Goal: Task Accomplishment & Management: Use online tool/utility

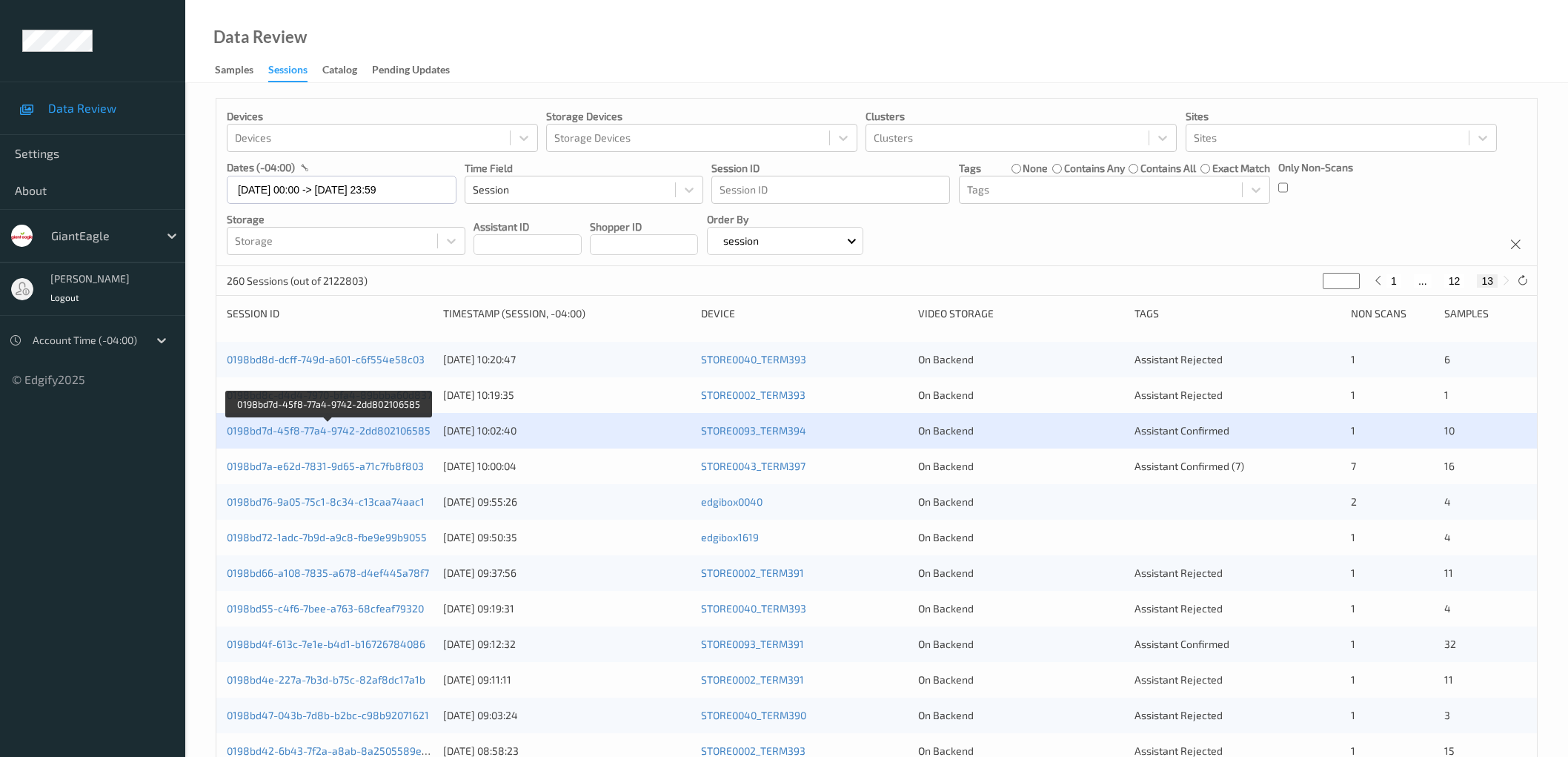
scroll to position [28, 0]
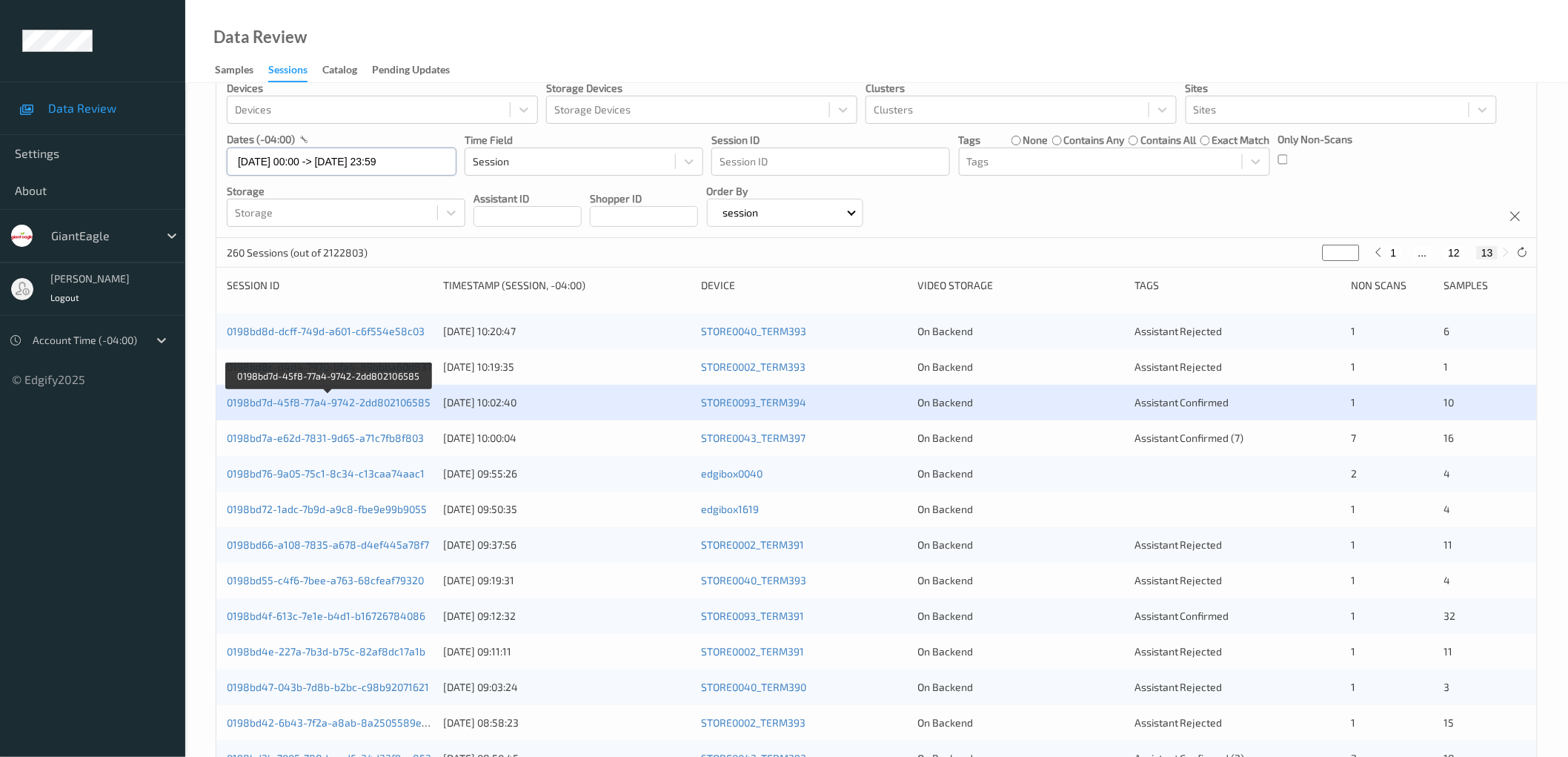
click at [343, 159] on input "18/08/2025 00:00 -> 18/08/2025 23:59" at bounding box center [342, 162] width 230 height 28
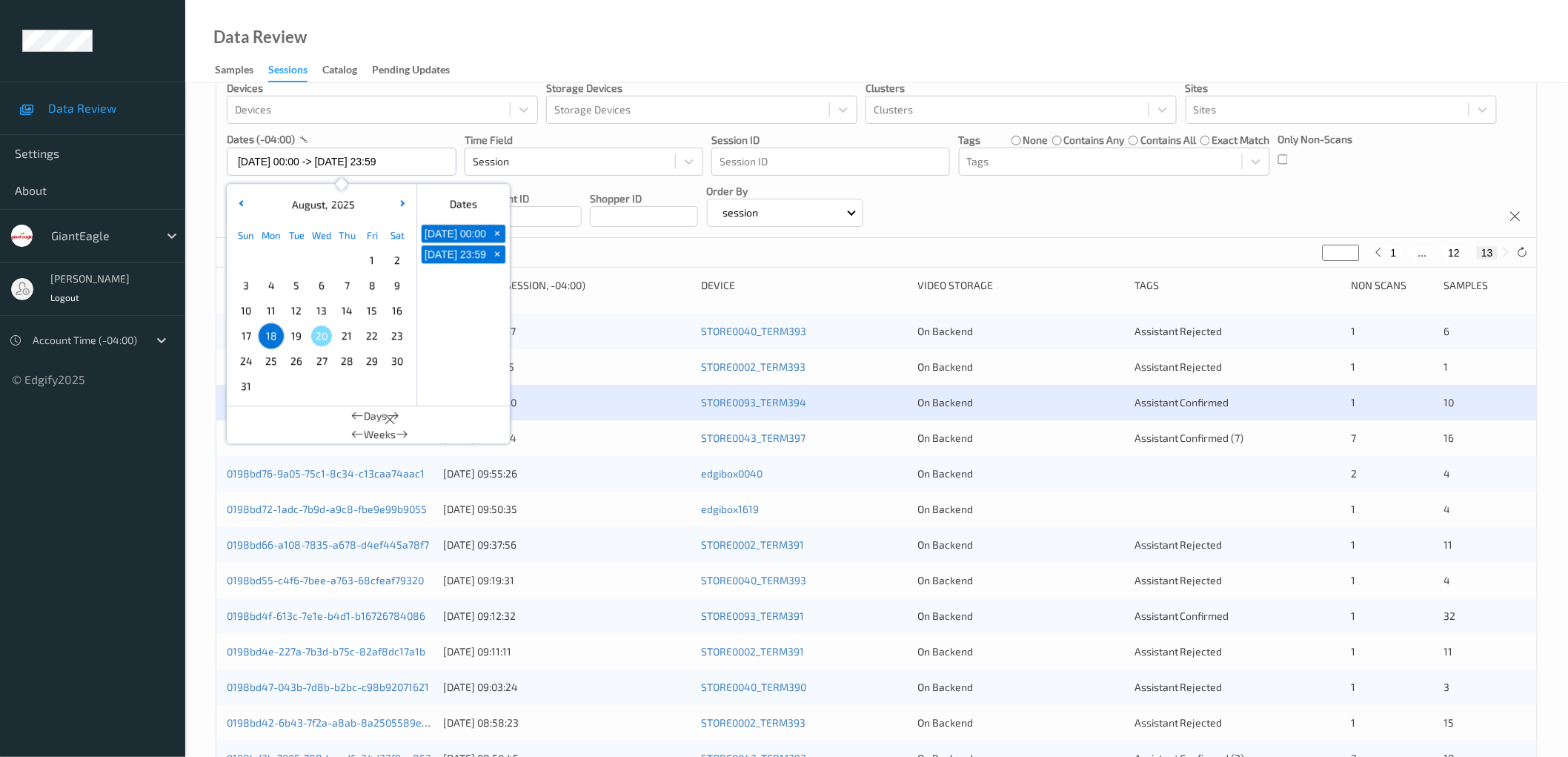
click at [1078, 210] on div "Devices Devices Storage Devices Storage Devices Clusters Clusters Sites Sites d…" at bounding box center [877, 155] width 1321 height 168
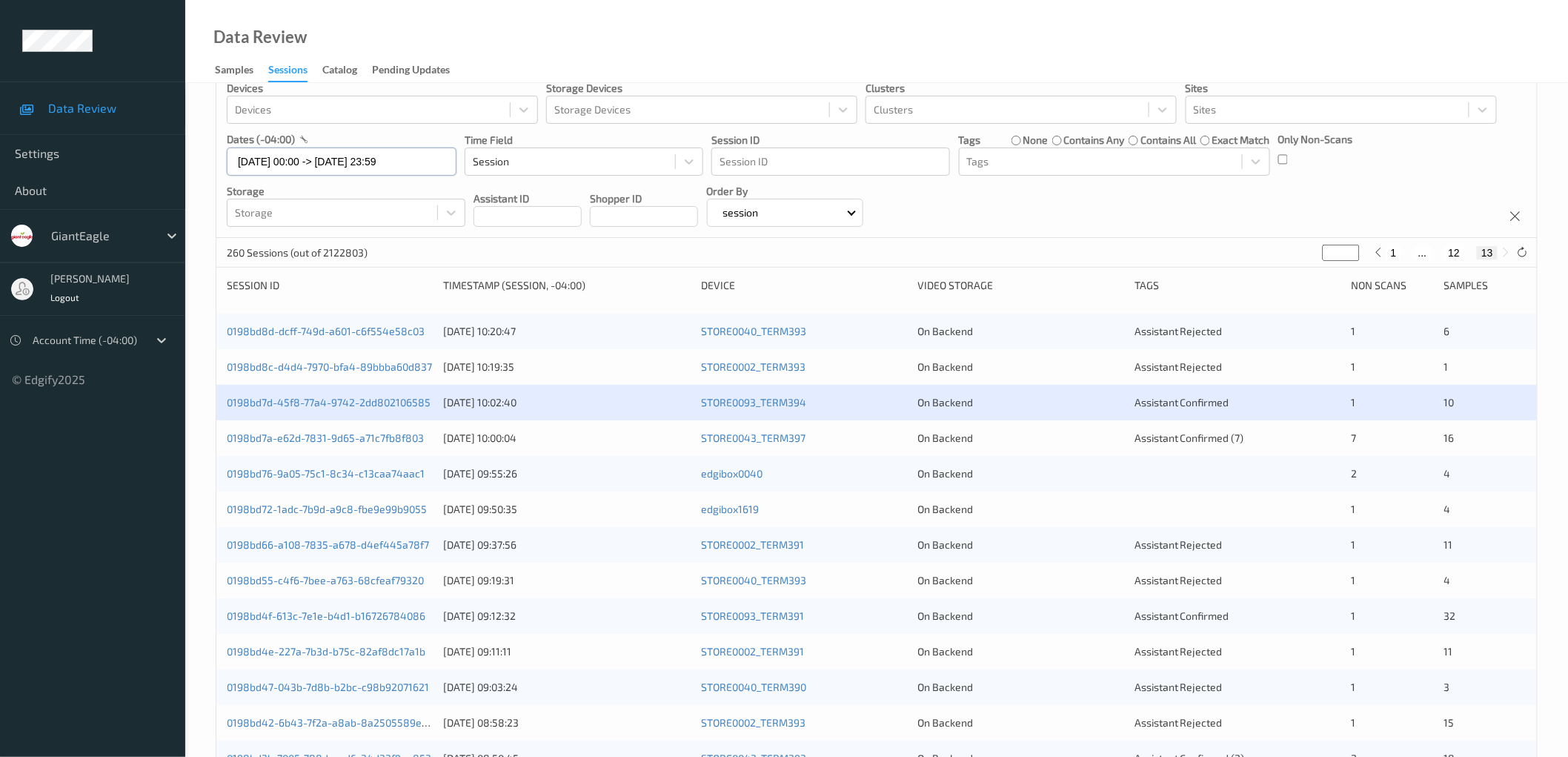
click at [312, 164] on input "18/08/2025 00:00 -> 18/08/2025 23:59" at bounding box center [342, 162] width 230 height 28
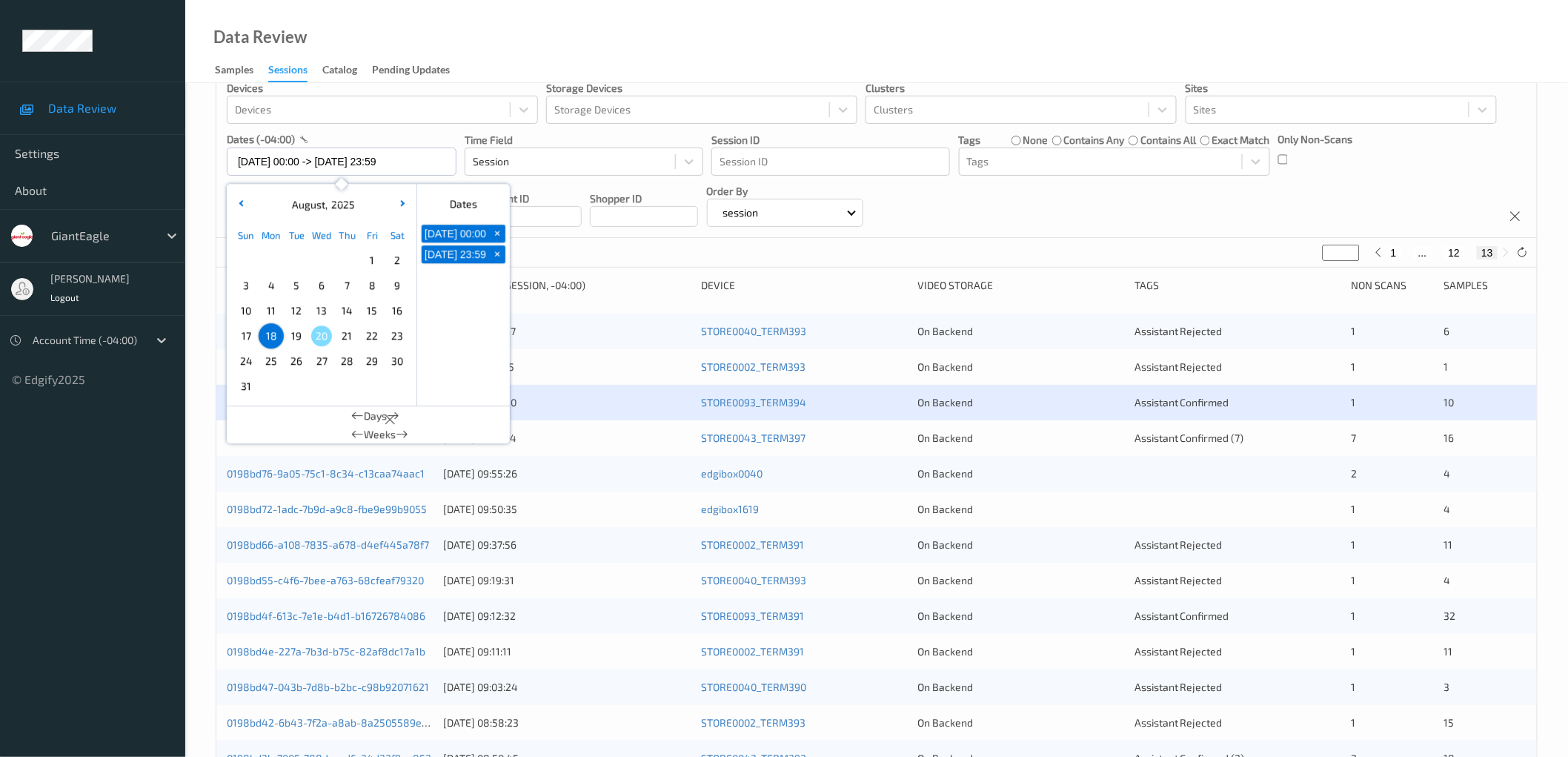
click at [1052, 187] on div "Devices Devices Storage Devices Storage Devices Clusters Clusters Sites Sites d…" at bounding box center [877, 155] width 1321 height 168
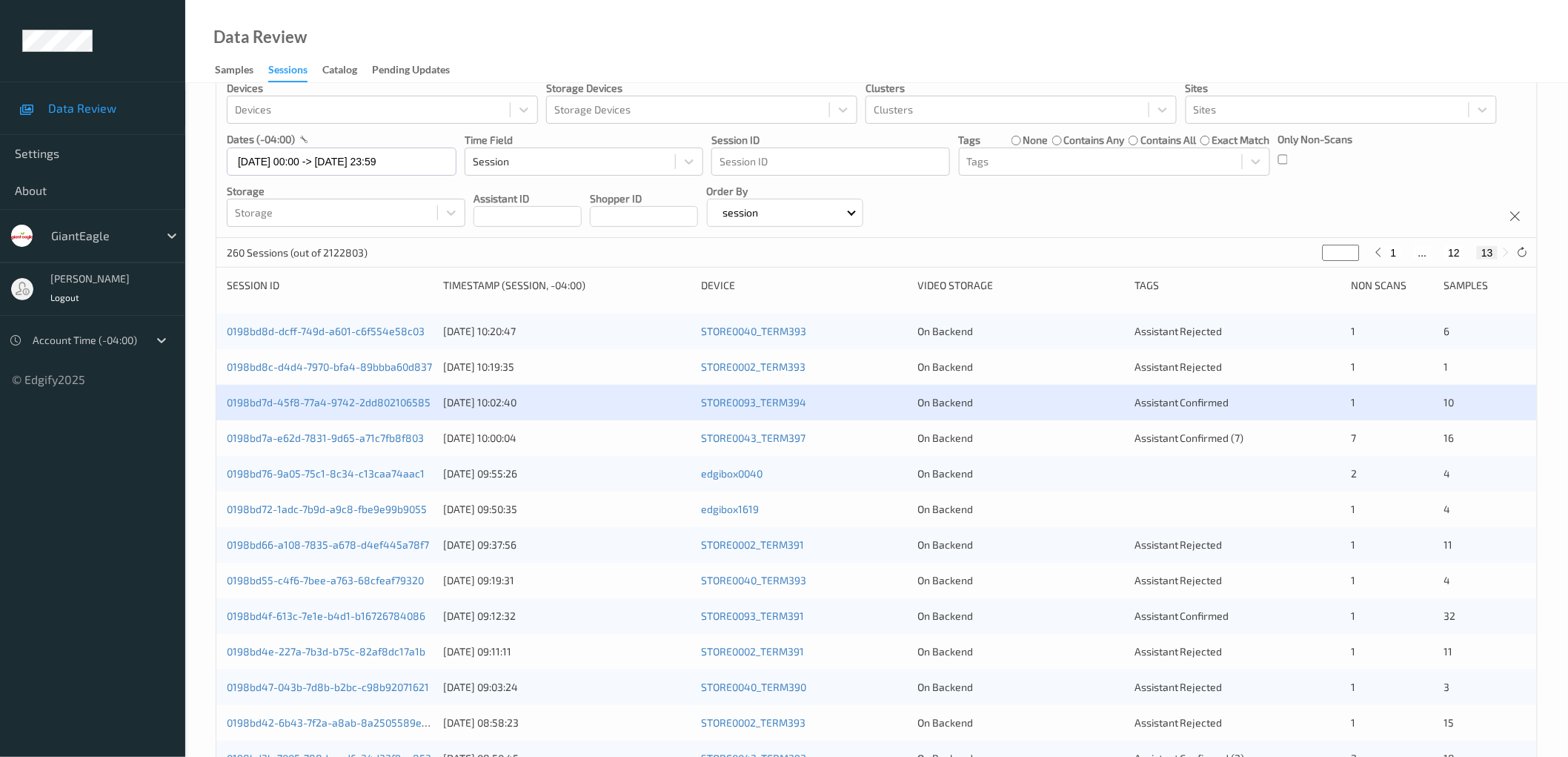
click at [1194, 242] on div "260 Sessions (out of 2122803) ** 1 ... 12 13" at bounding box center [877, 253] width 1321 height 30
click at [365, 159] on input "18/08/2025 00:00 -> 18/08/2025 23:59" at bounding box center [342, 162] width 230 height 28
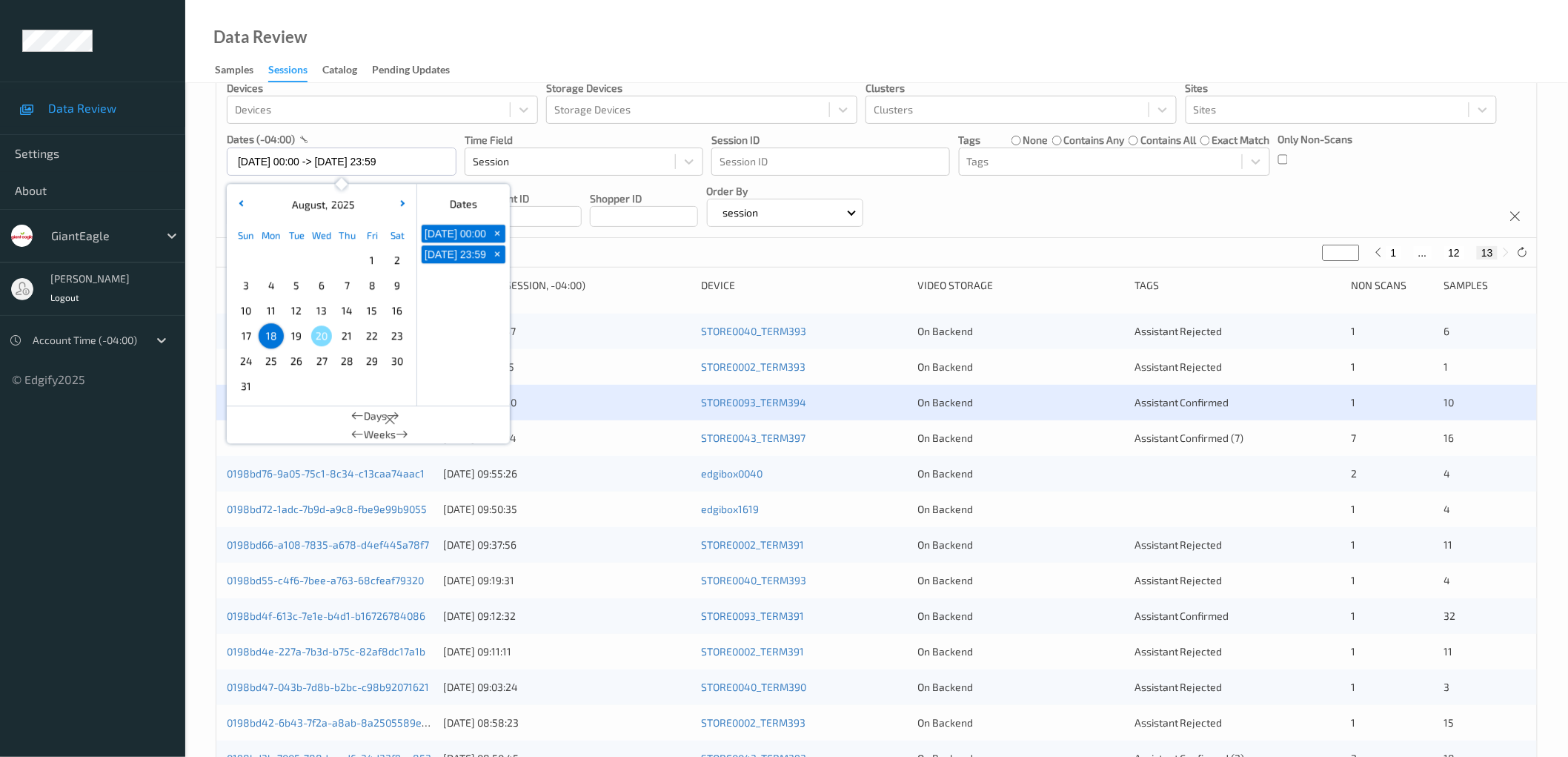
click at [298, 337] on span "19" at bounding box center [297, 336] width 21 height 21
type input "19/08/2025 00:00"
type input "*"
click at [298, 337] on div "Sun Mon Tue Wed Thu Fri Sat 1 2 3 4 5 6 7 8 9 10 11 12 13 14 15 16 17 18 19 20 …" at bounding box center [321, 311] width 177 height 177
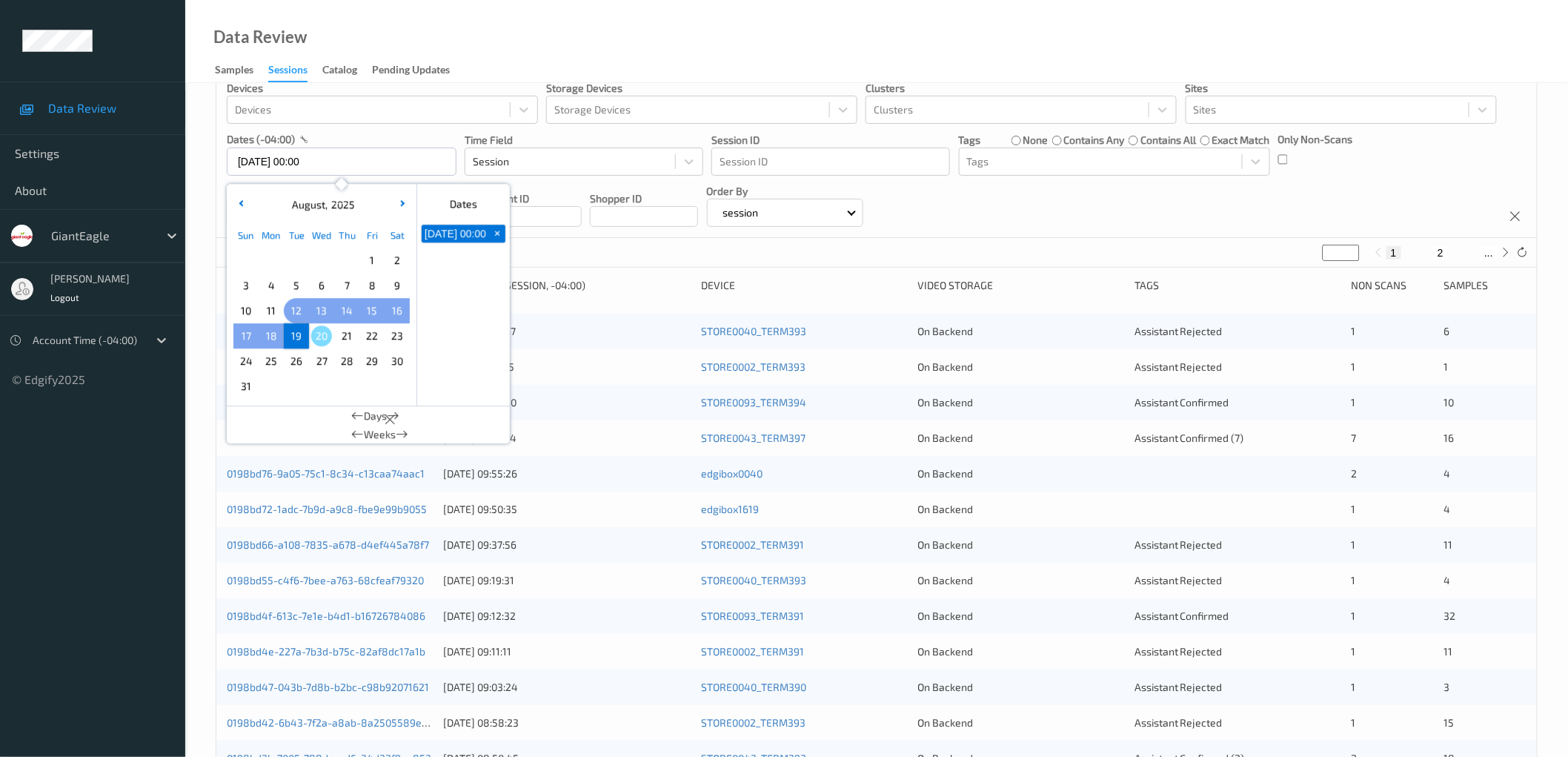
scroll to position [0, 0]
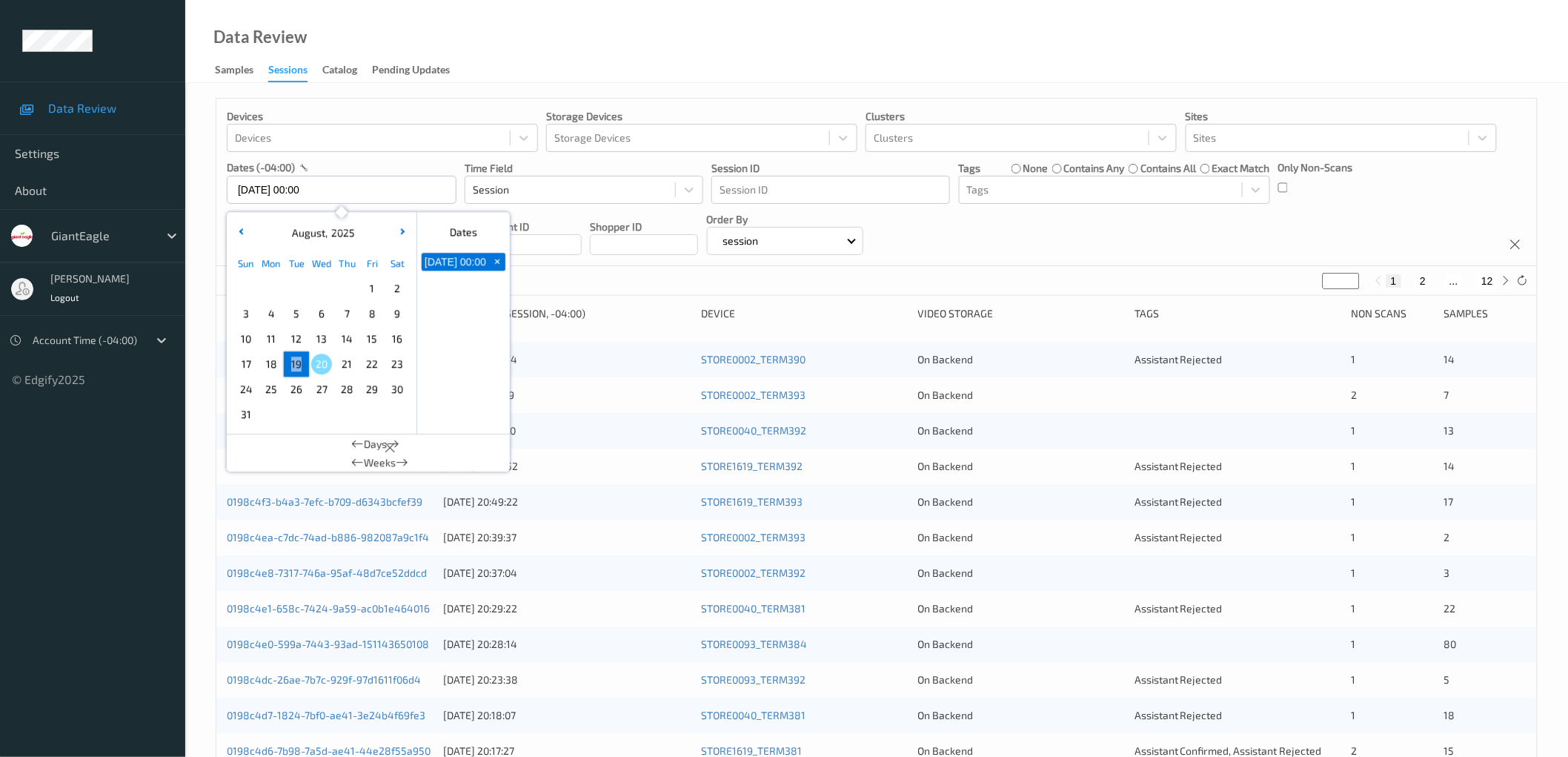
click at [291, 367] on span "19" at bounding box center [297, 364] width 21 height 21
type input "19/08/2025 00:00 -> 19/08/2025 23:59"
click at [1021, 242] on div "Devices Devices Storage Devices Storage Devices Clusters Clusters Sites Sites d…" at bounding box center [877, 183] width 1321 height 168
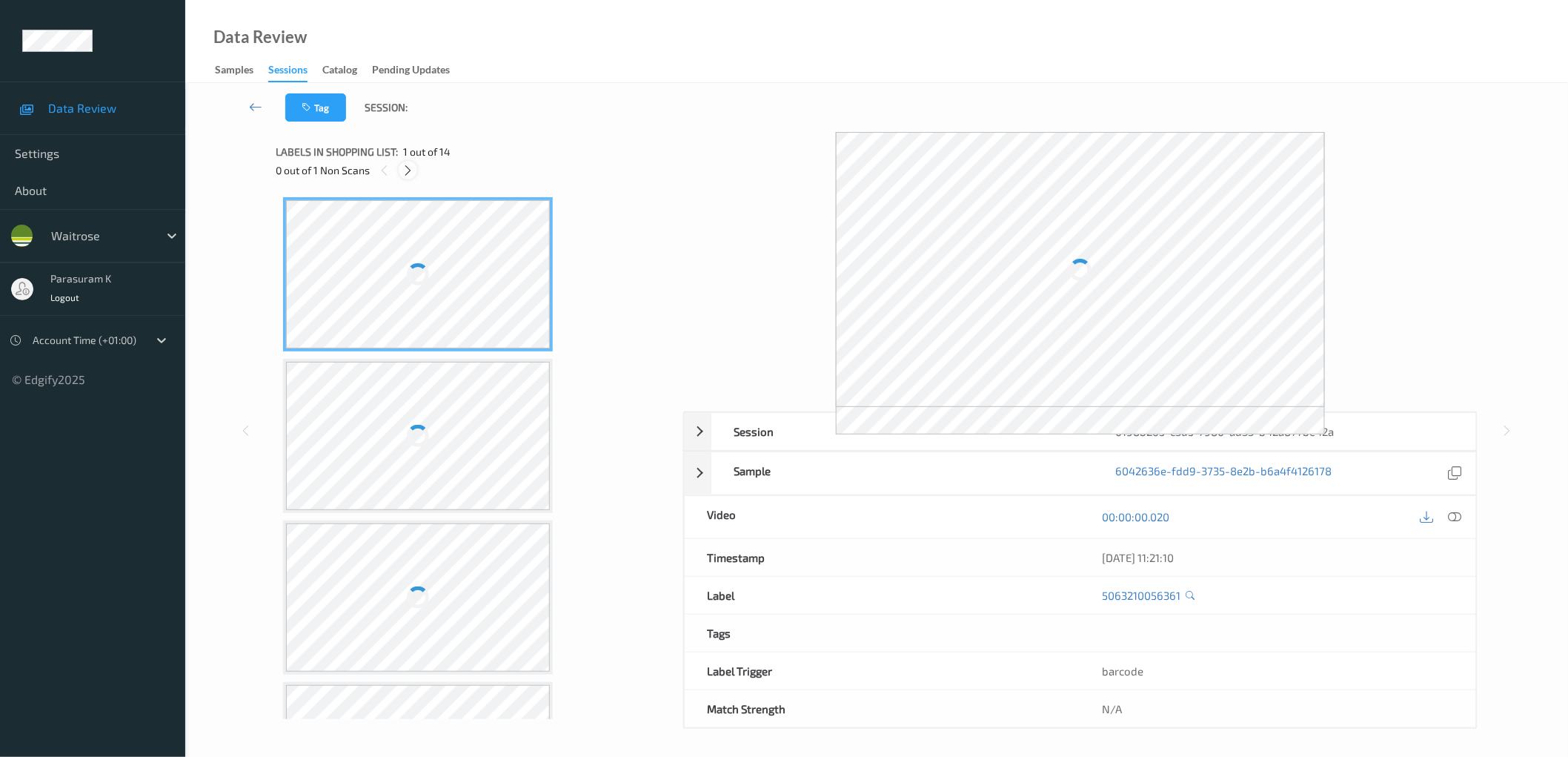
click at [415, 174] on div at bounding box center [408, 170] width 19 height 19
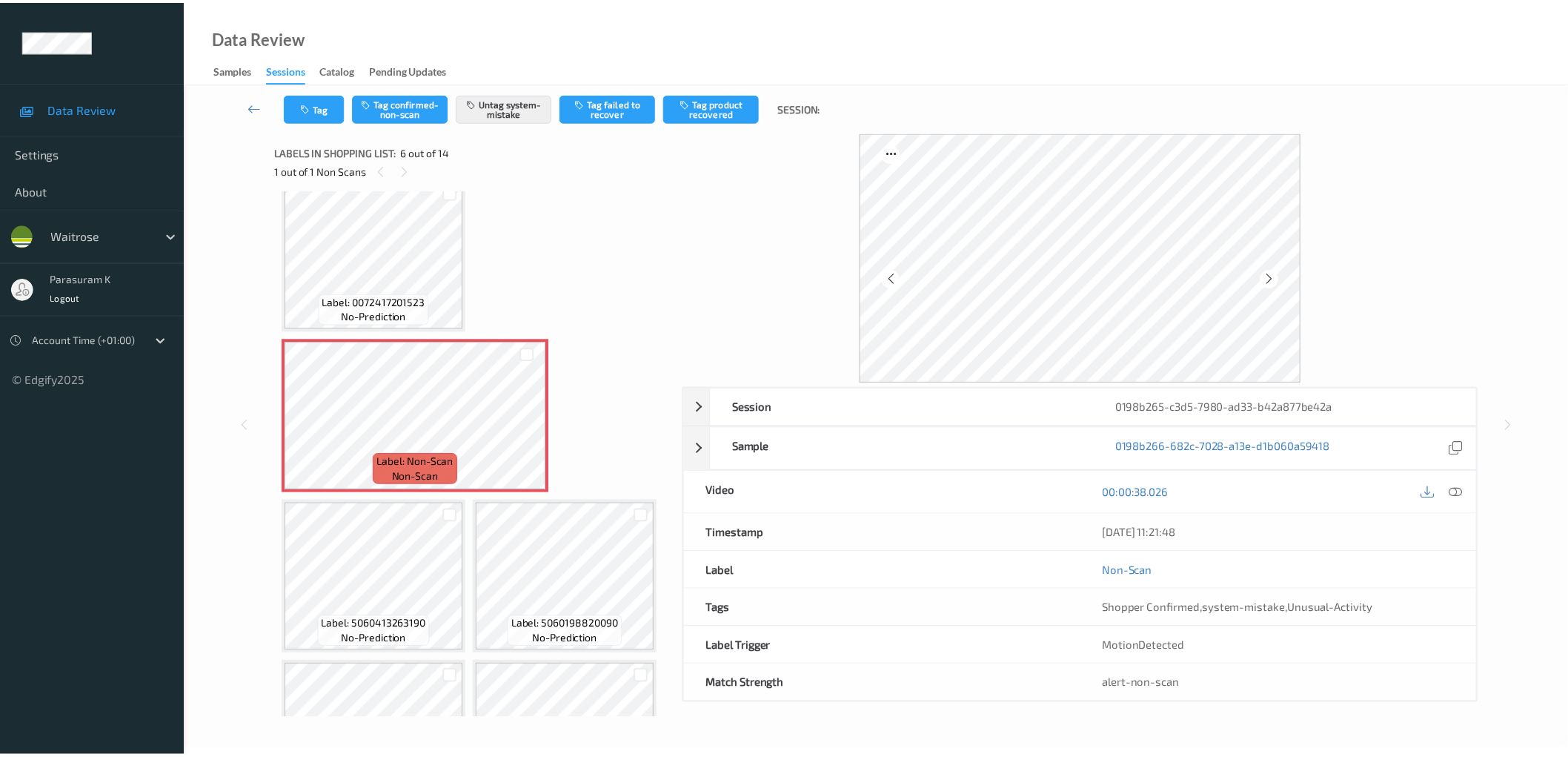
scroll to position [329, 0]
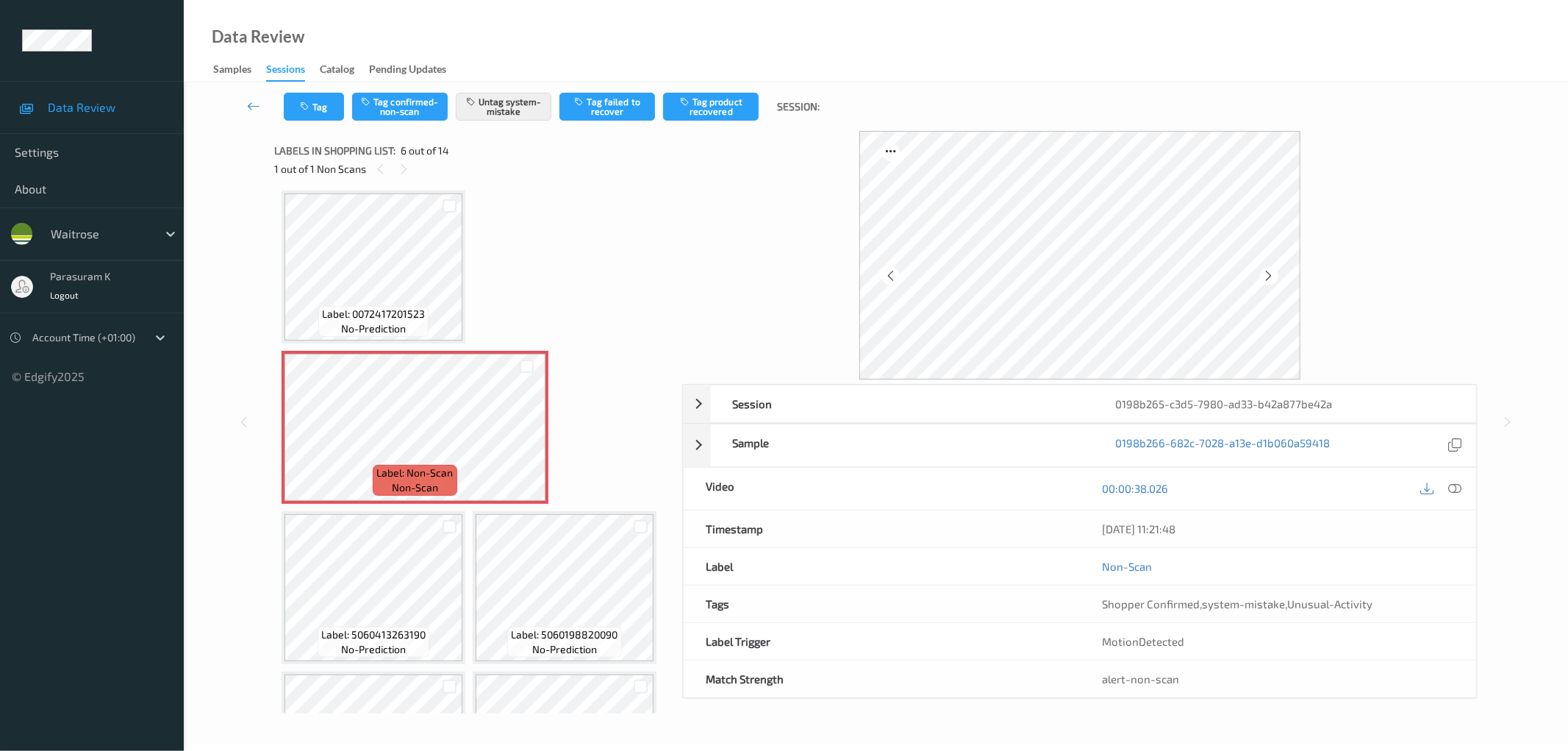
click at [390, 294] on div "Label: 0072417201523 no-prediction" at bounding box center [373, 266] width 184 height 153
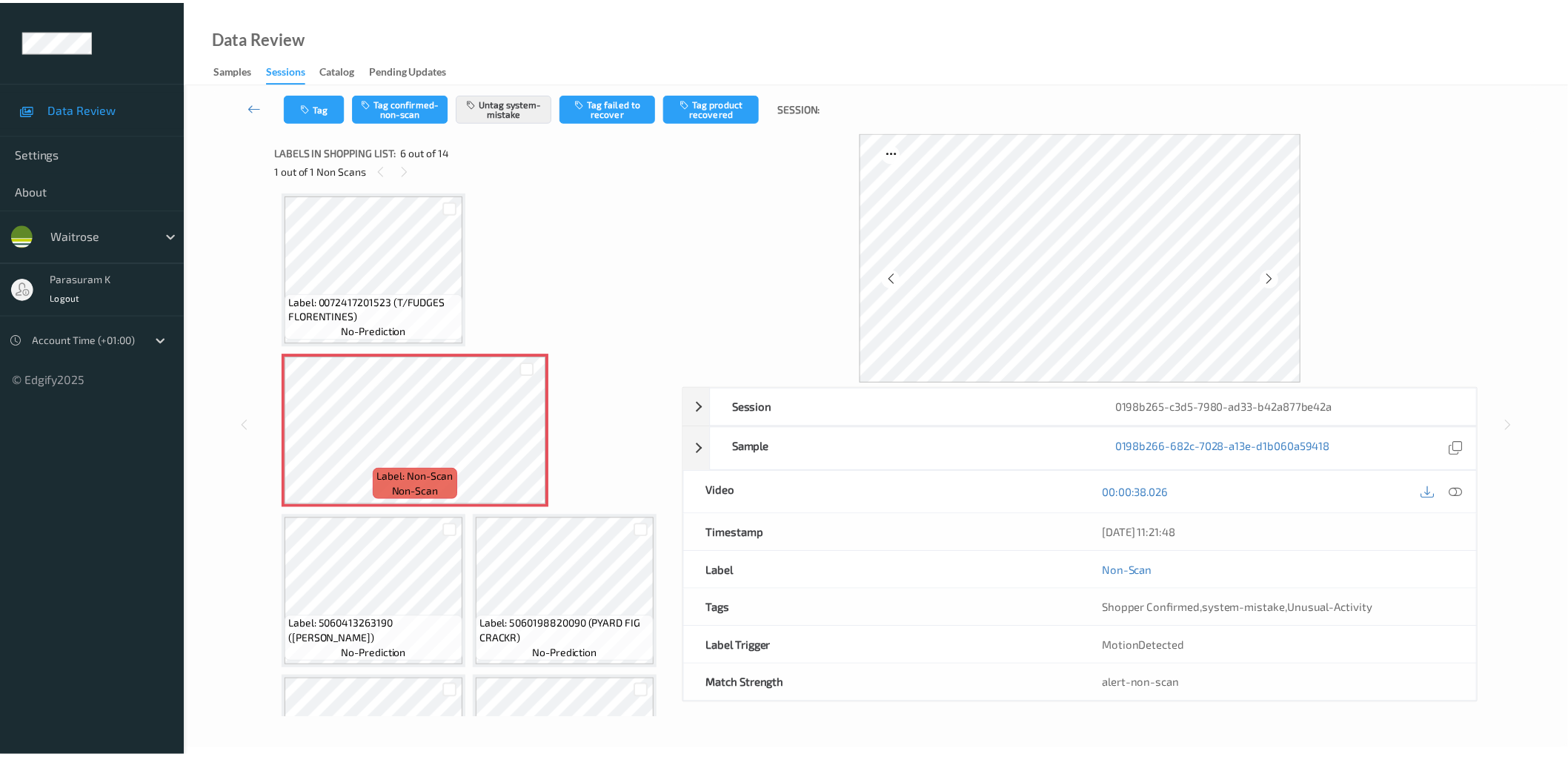
scroll to position [649, 0]
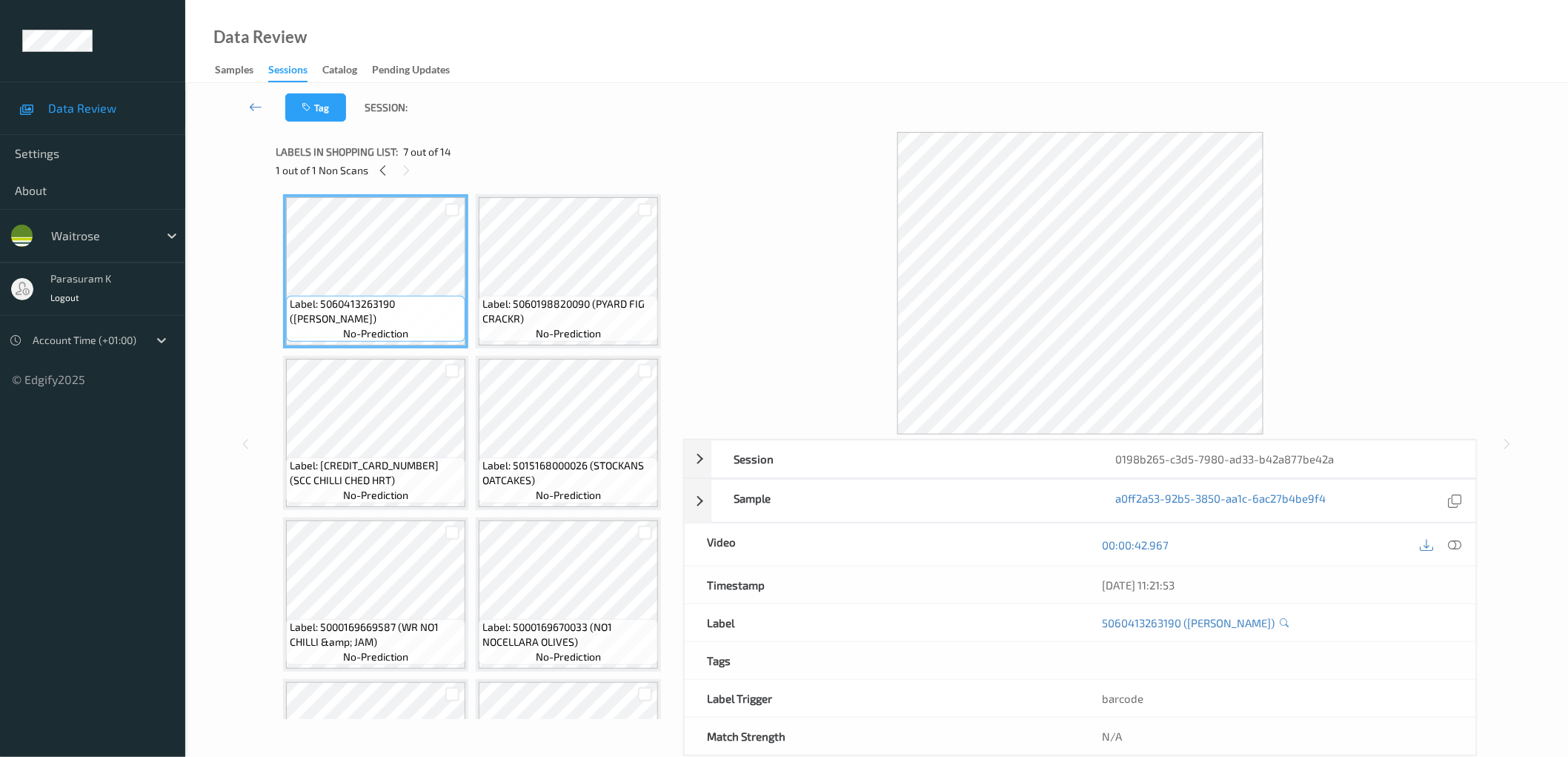
click at [581, 593] on div "Label: 5063210056361 (WR DURAFOLD BAG) no-prediction Label: 7798090164681 (DP E…" at bounding box center [474, 190] width 382 height 1285
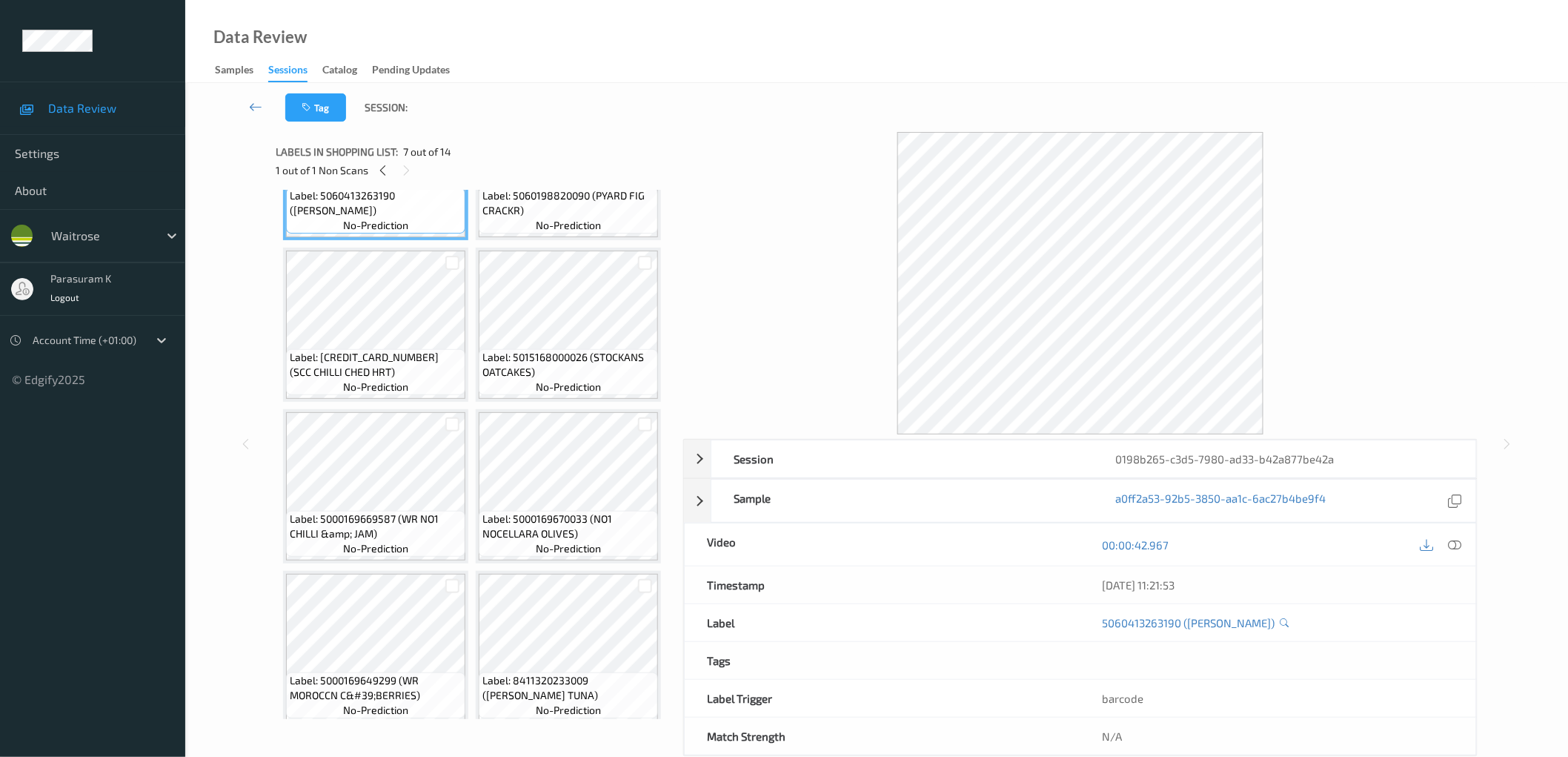
scroll to position [759, 0]
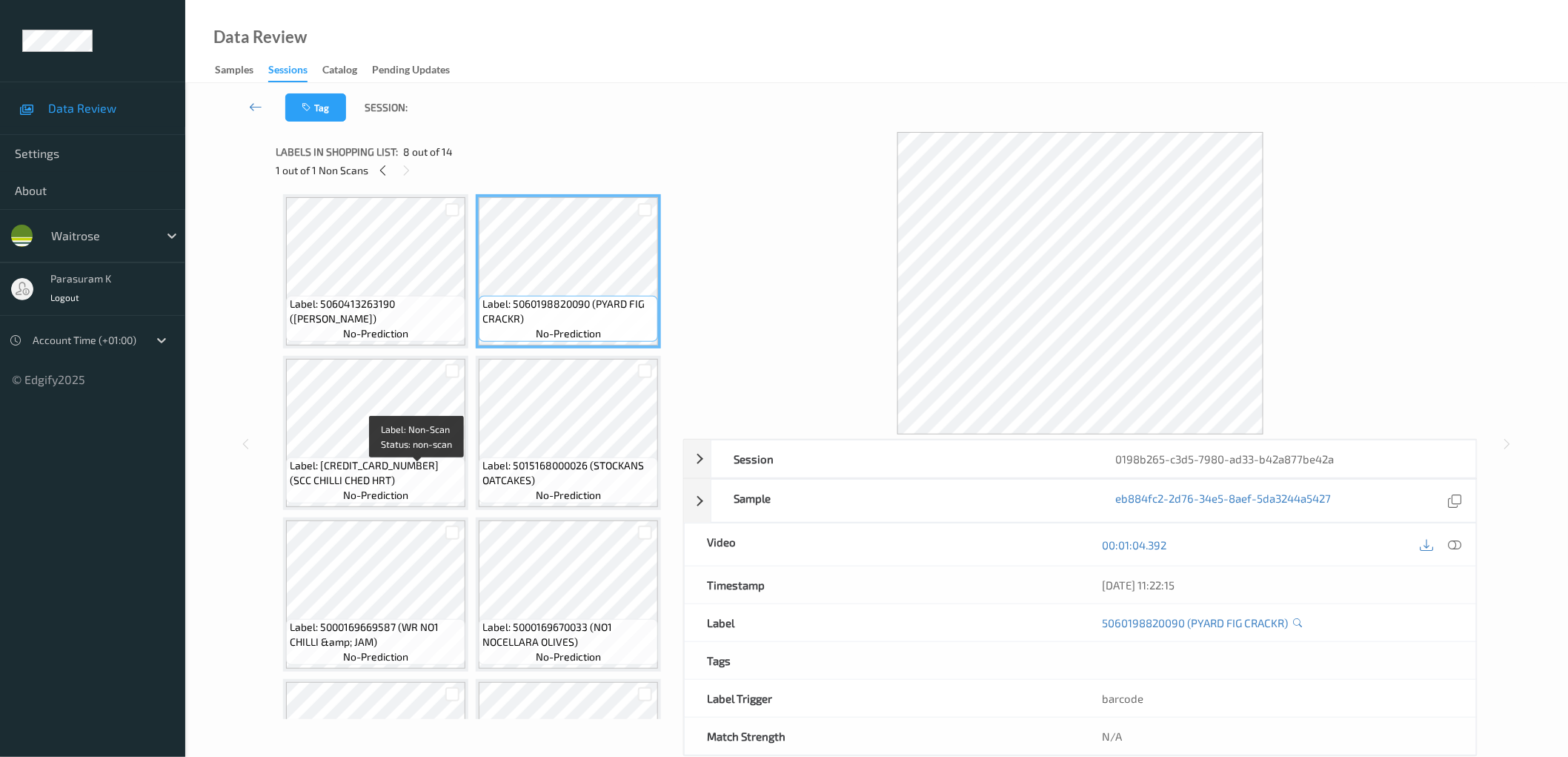
click at [402, 163] on span "Label: Non-Scan" at bounding box center [418, 155] width 77 height 15
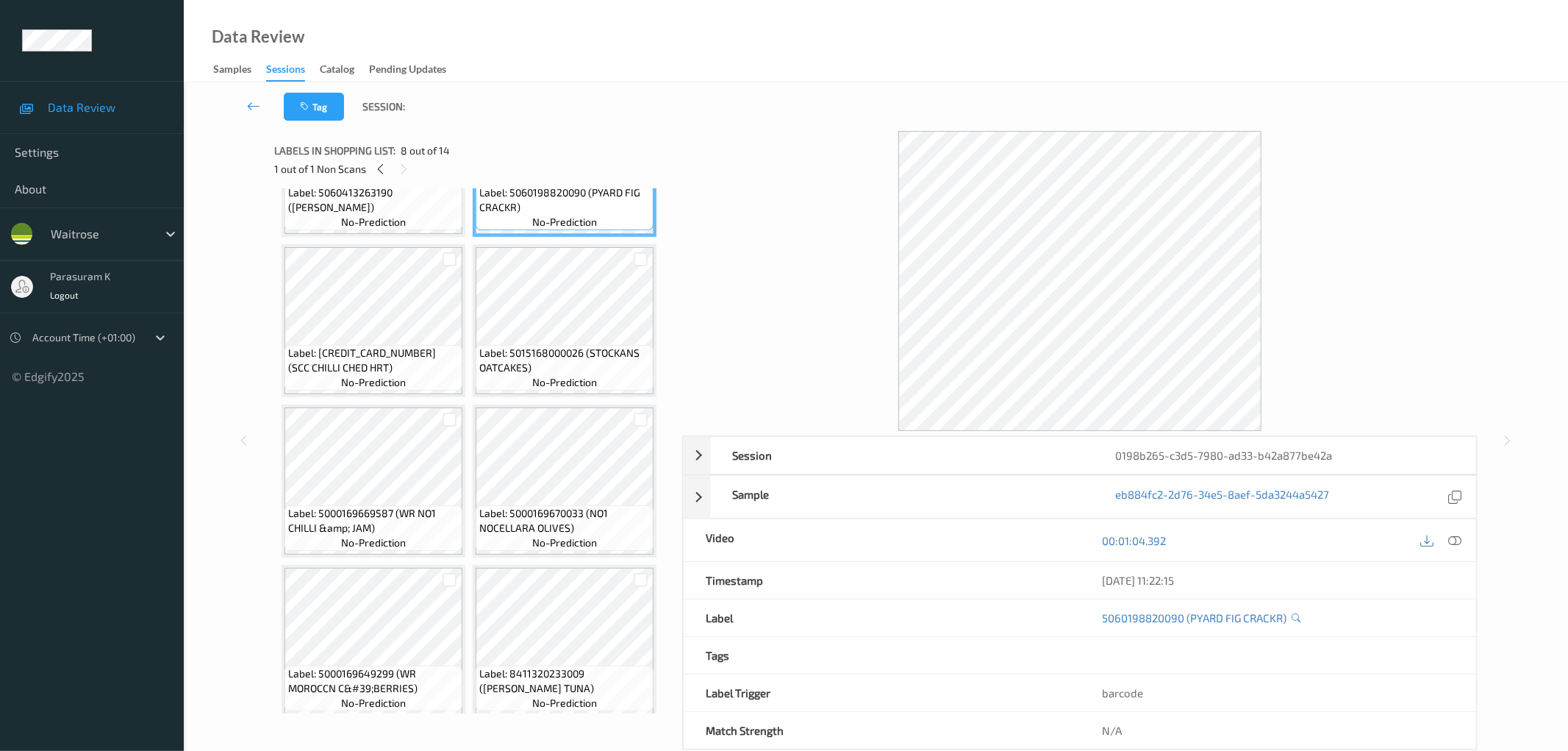
scroll to position [435, 0]
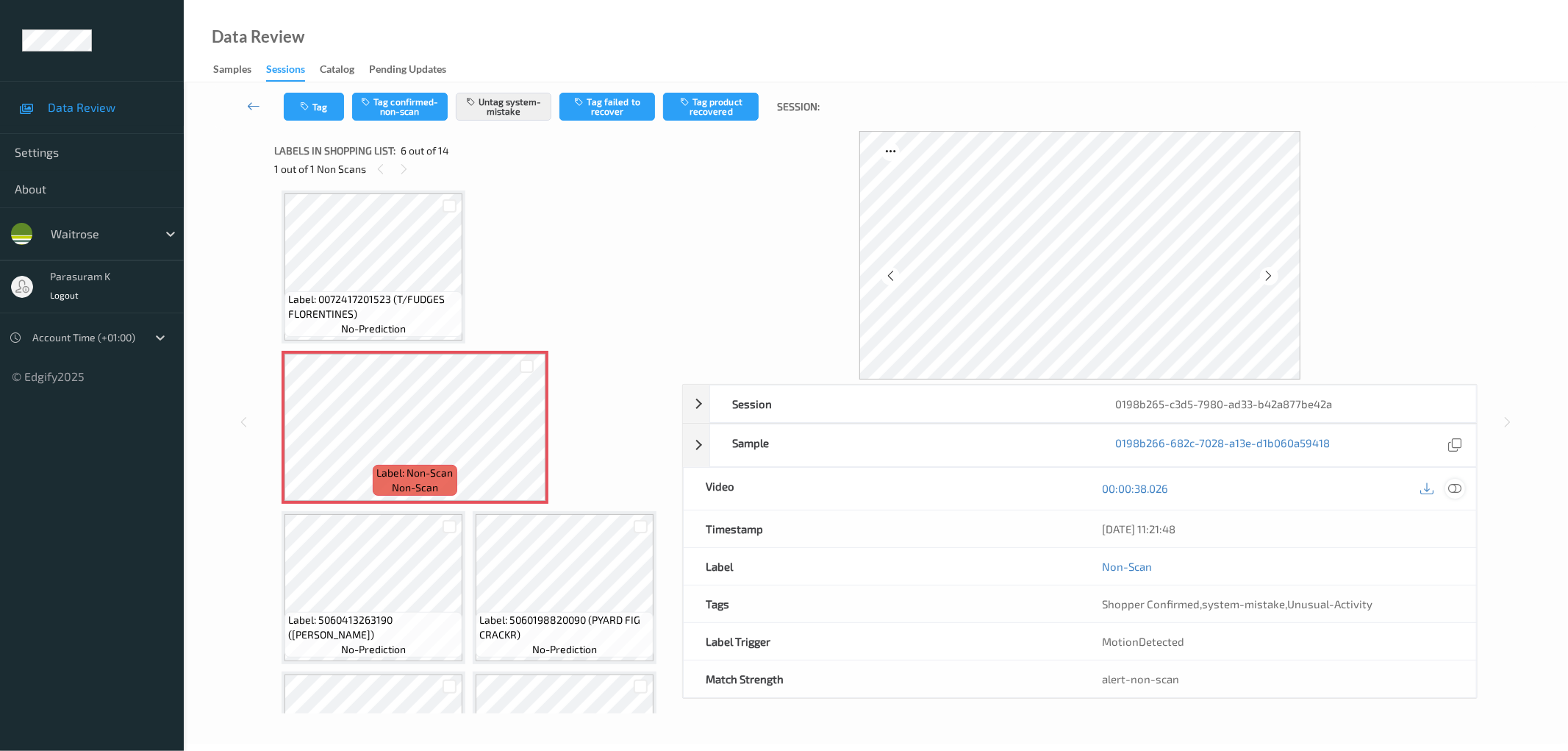
click at [1450, 489] on icon at bounding box center [1455, 488] width 13 height 13
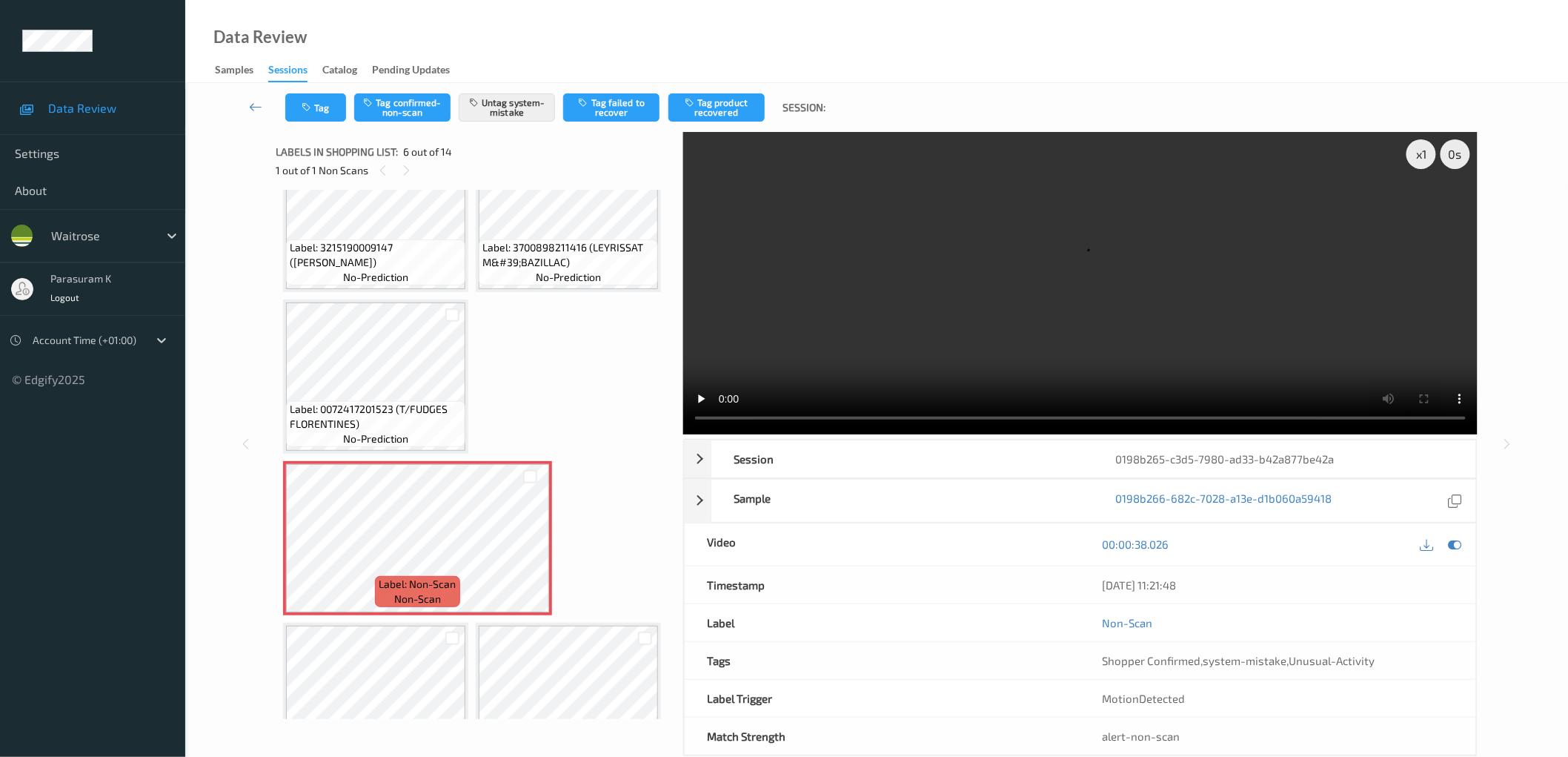
scroll to position [0, 0]
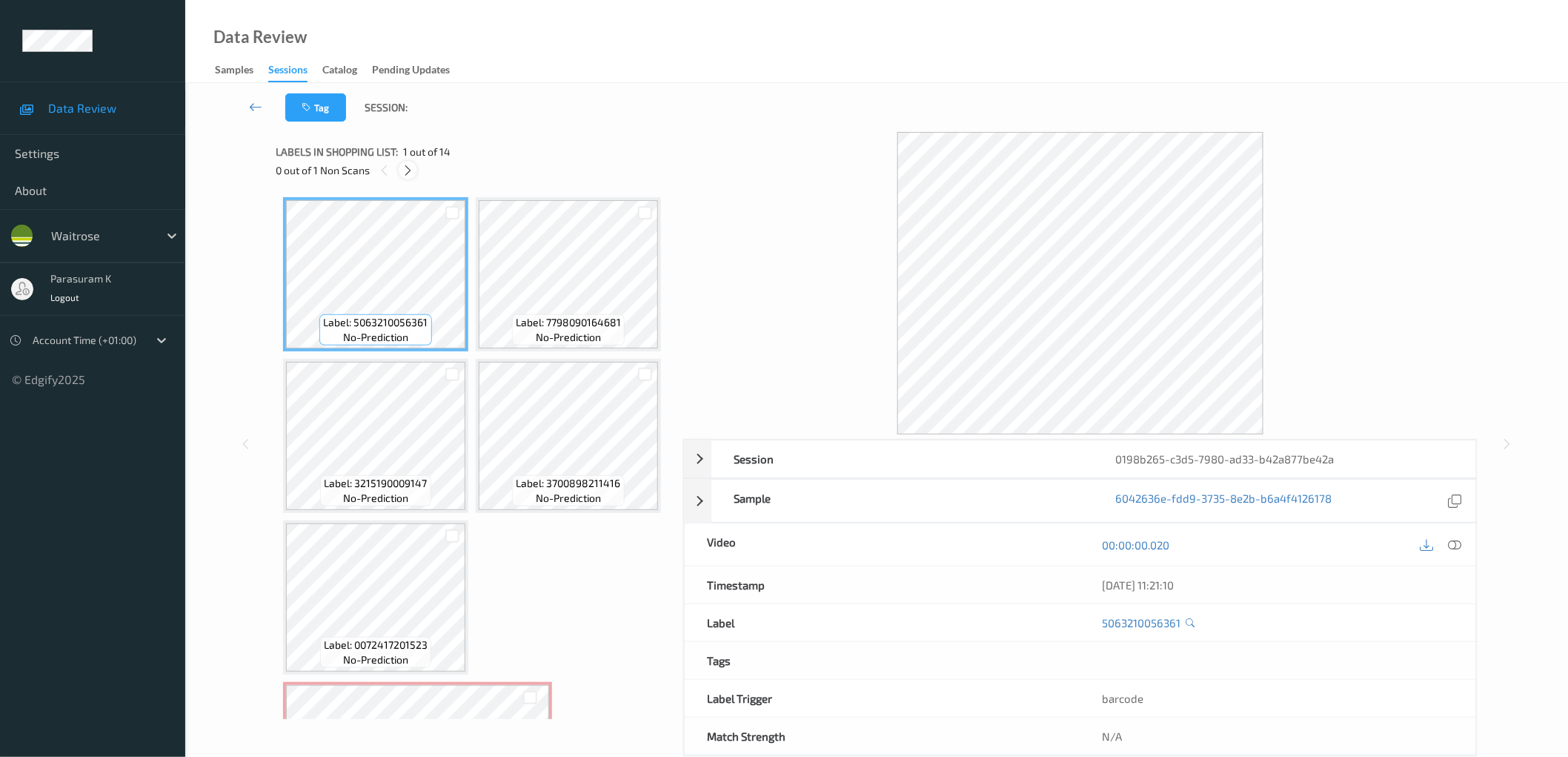
click at [408, 164] on icon at bounding box center [408, 170] width 12 height 13
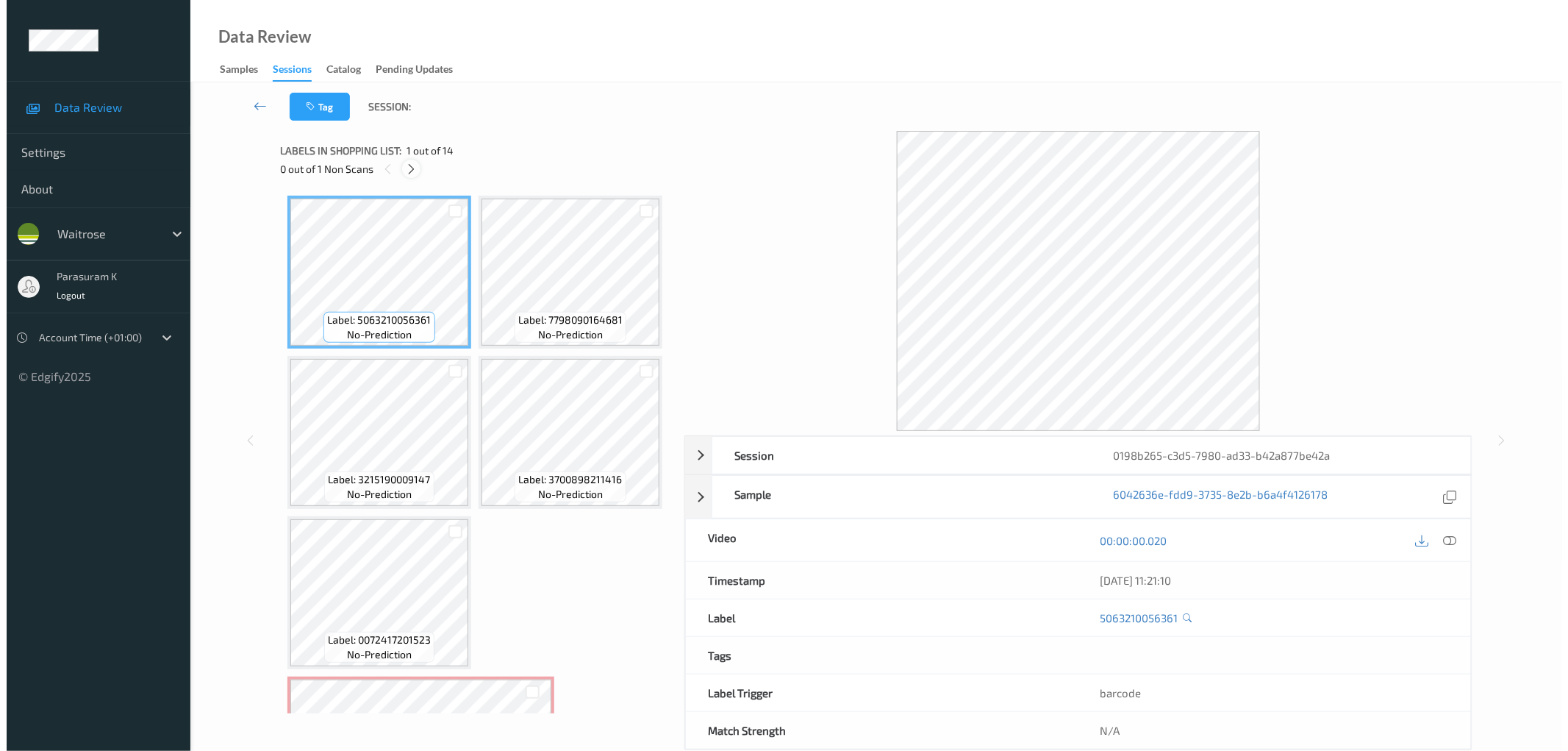
scroll to position [326, 0]
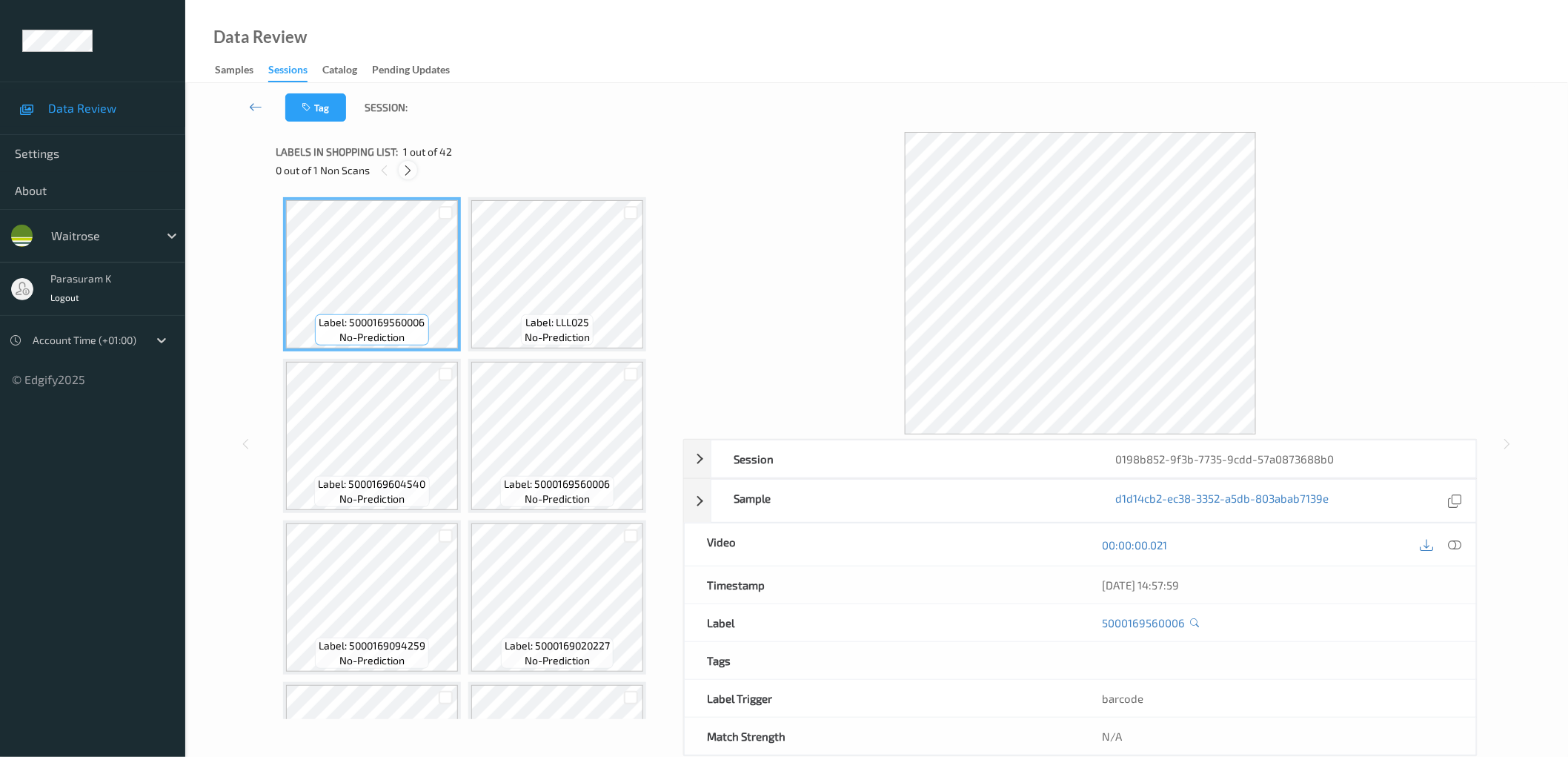
click at [408, 172] on icon at bounding box center [408, 170] width 12 height 13
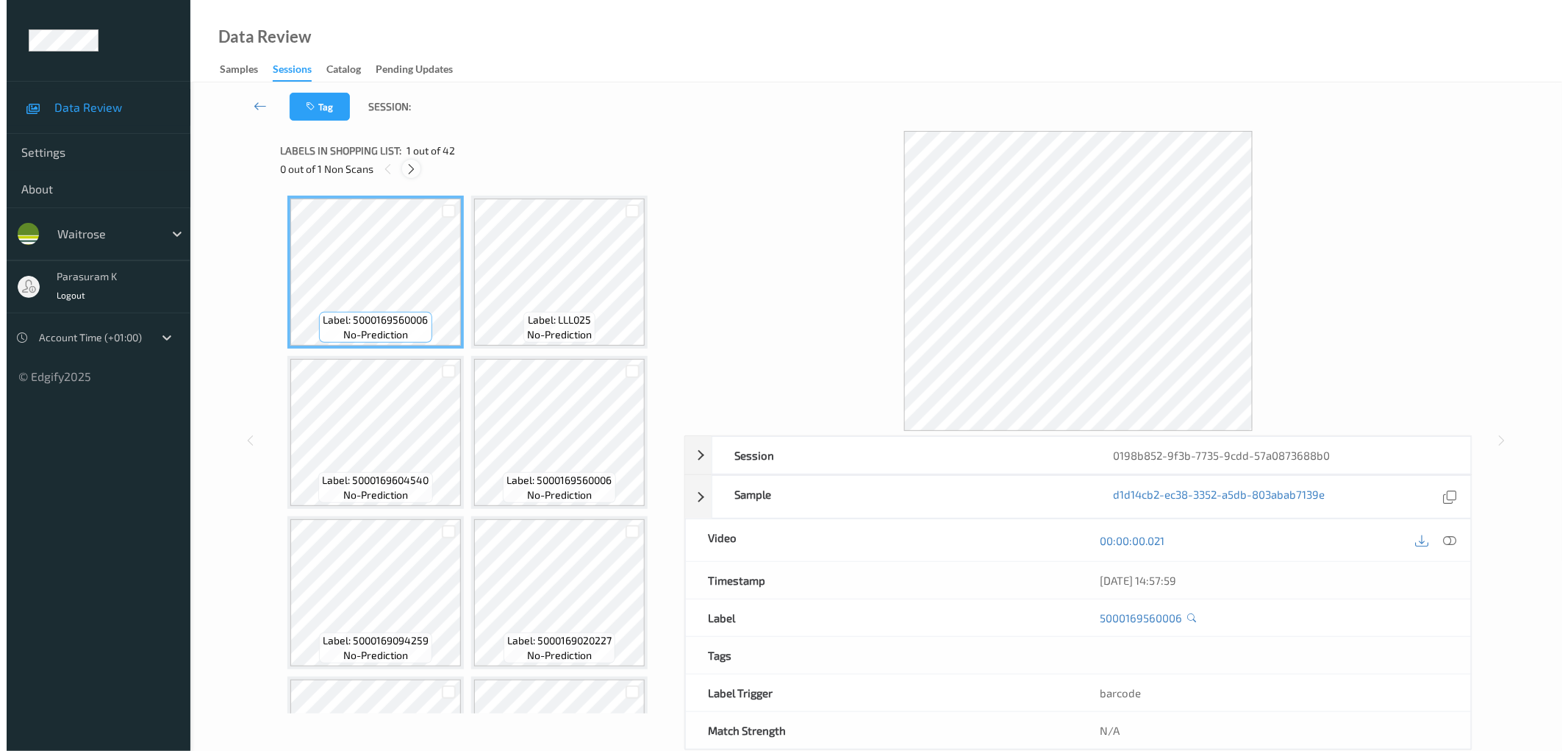
scroll to position [1920, 0]
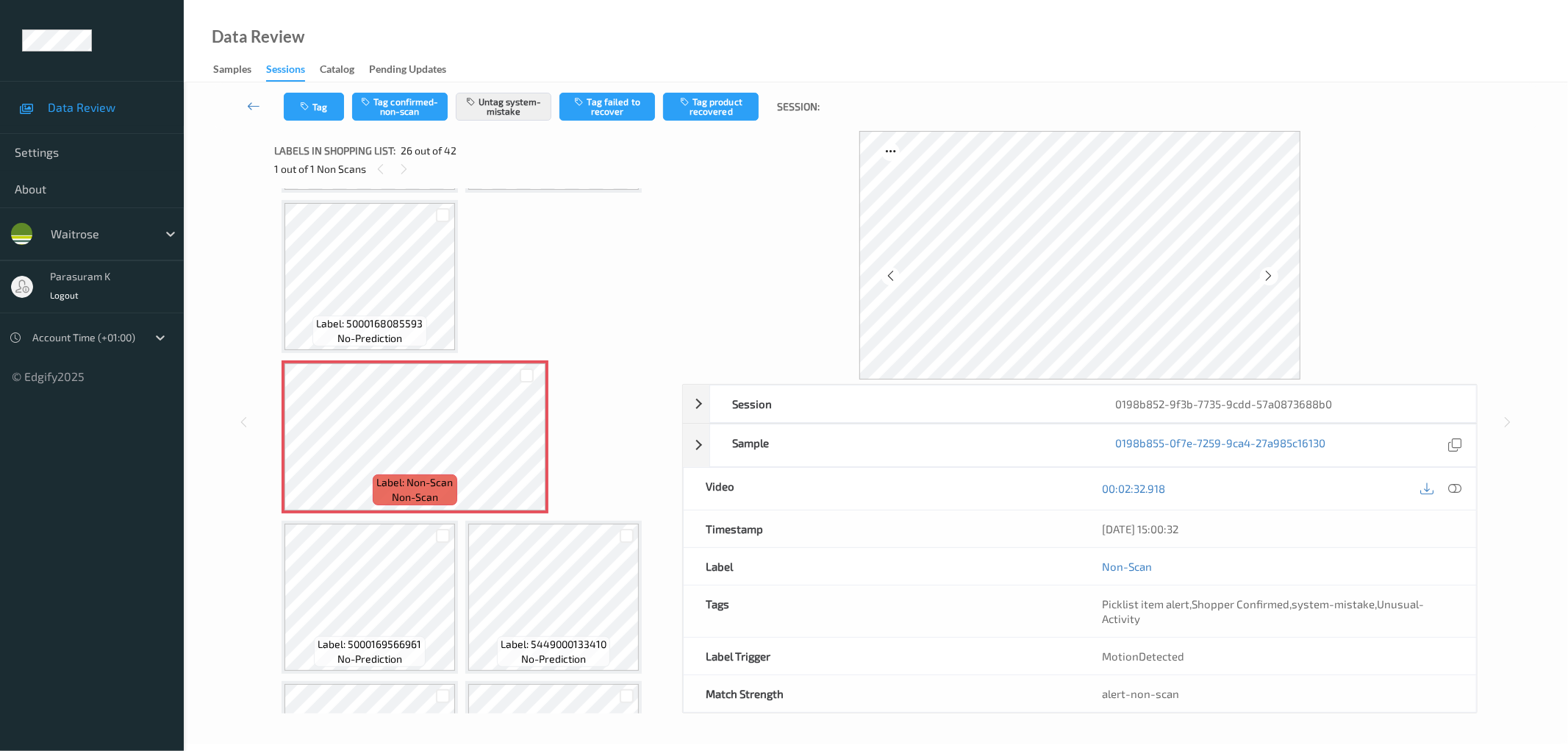
click at [377, 166] on icon at bounding box center [380, 168] width 12 height 13
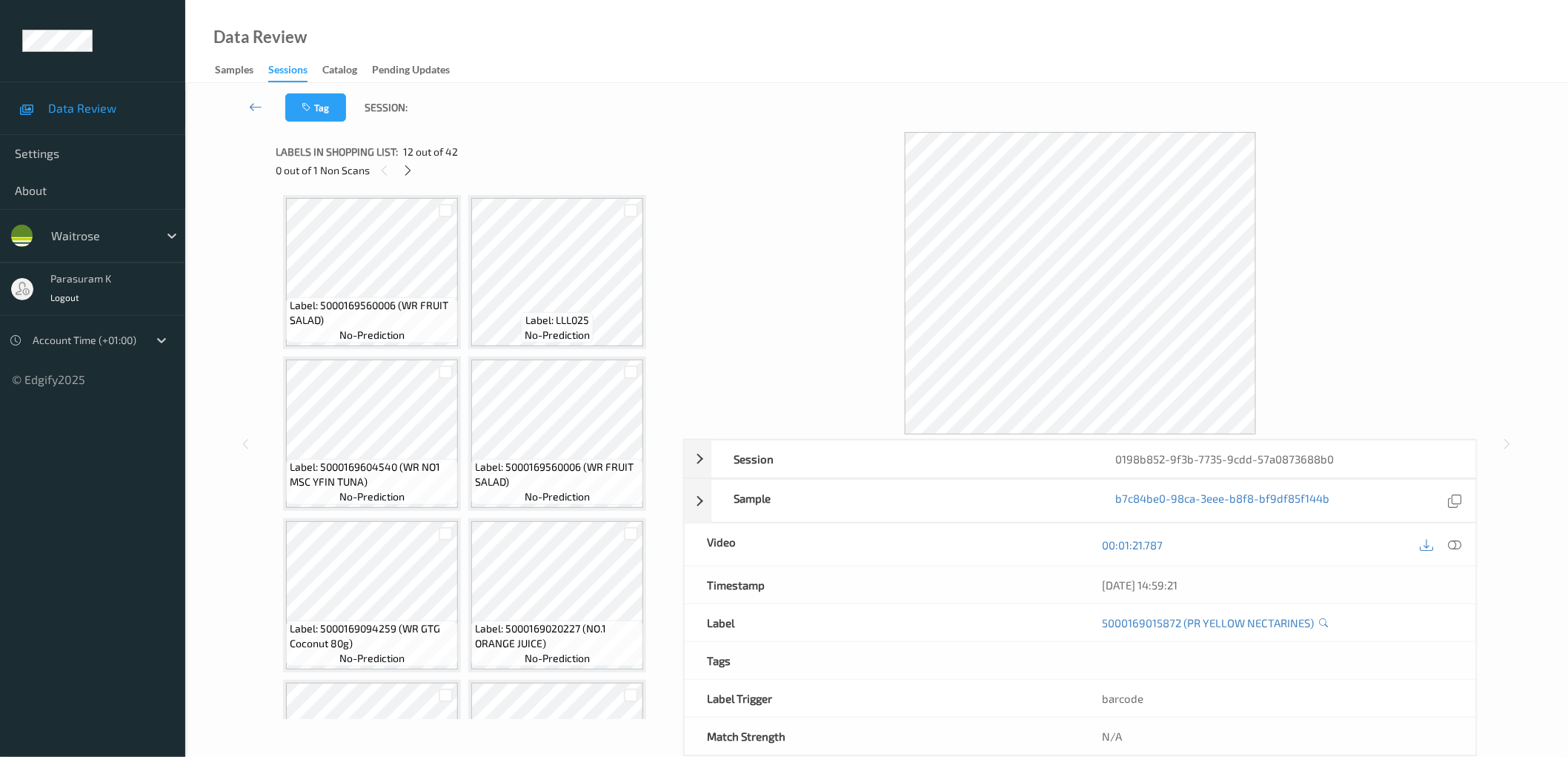
scroll to position [0, 0]
click at [735, 49] on div "Data Review Samples Sessions Catalog Pending Updates" at bounding box center [877, 42] width 1383 height 83
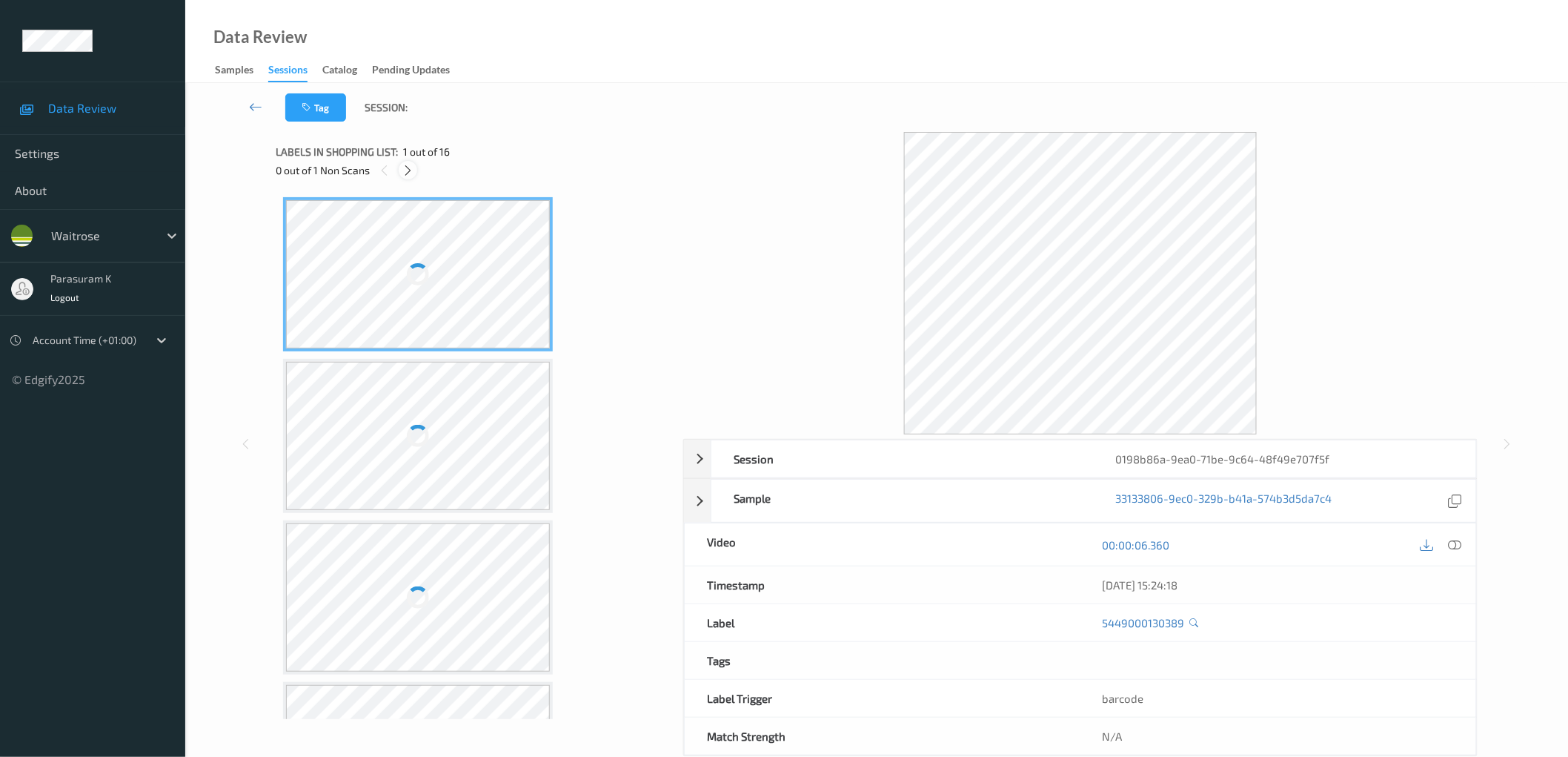
click at [408, 171] on icon at bounding box center [408, 170] width 12 height 13
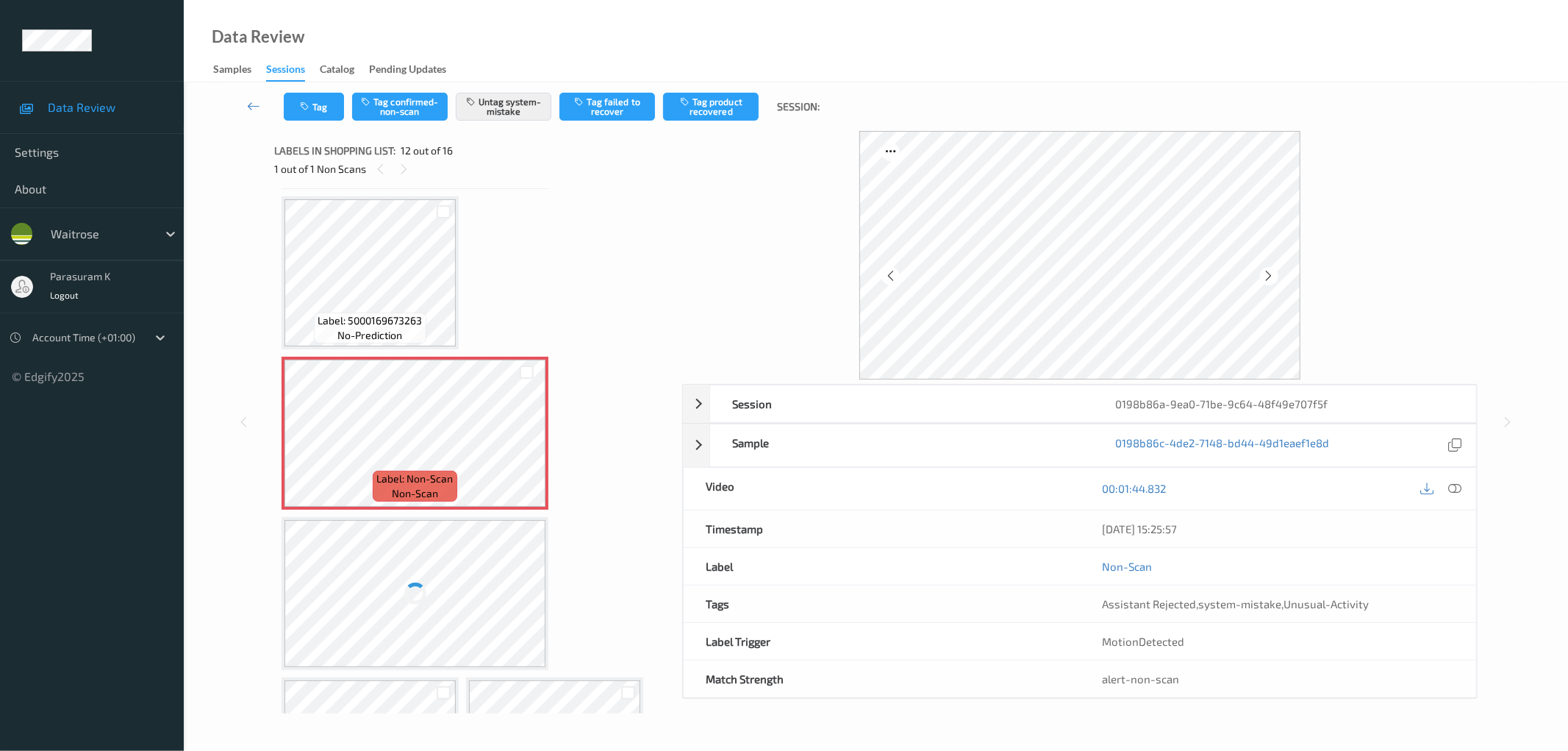
scroll to position [1123, 0]
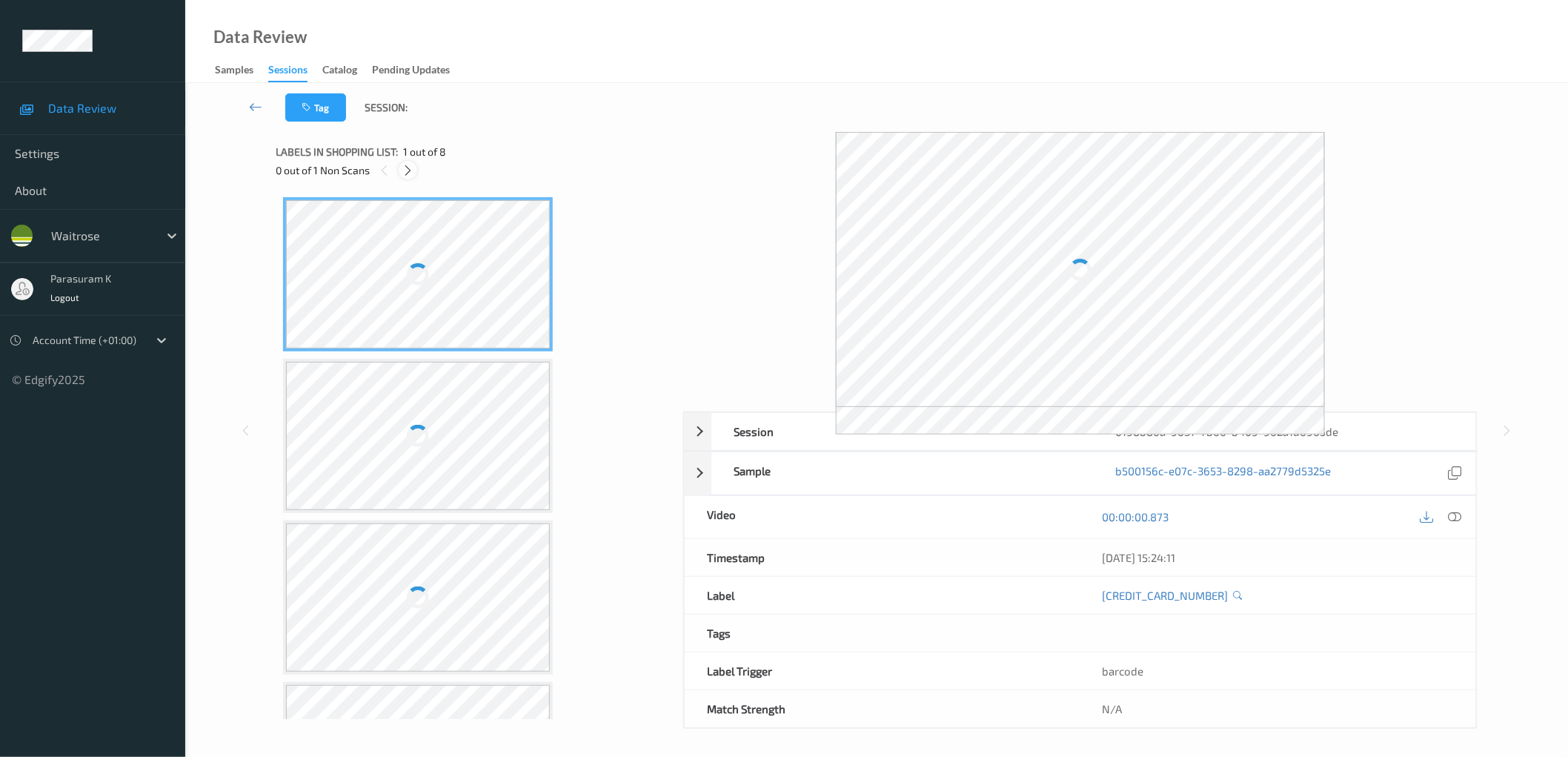
click at [406, 170] on icon at bounding box center [408, 170] width 12 height 13
click at [408, 170] on icon at bounding box center [408, 170] width 12 height 13
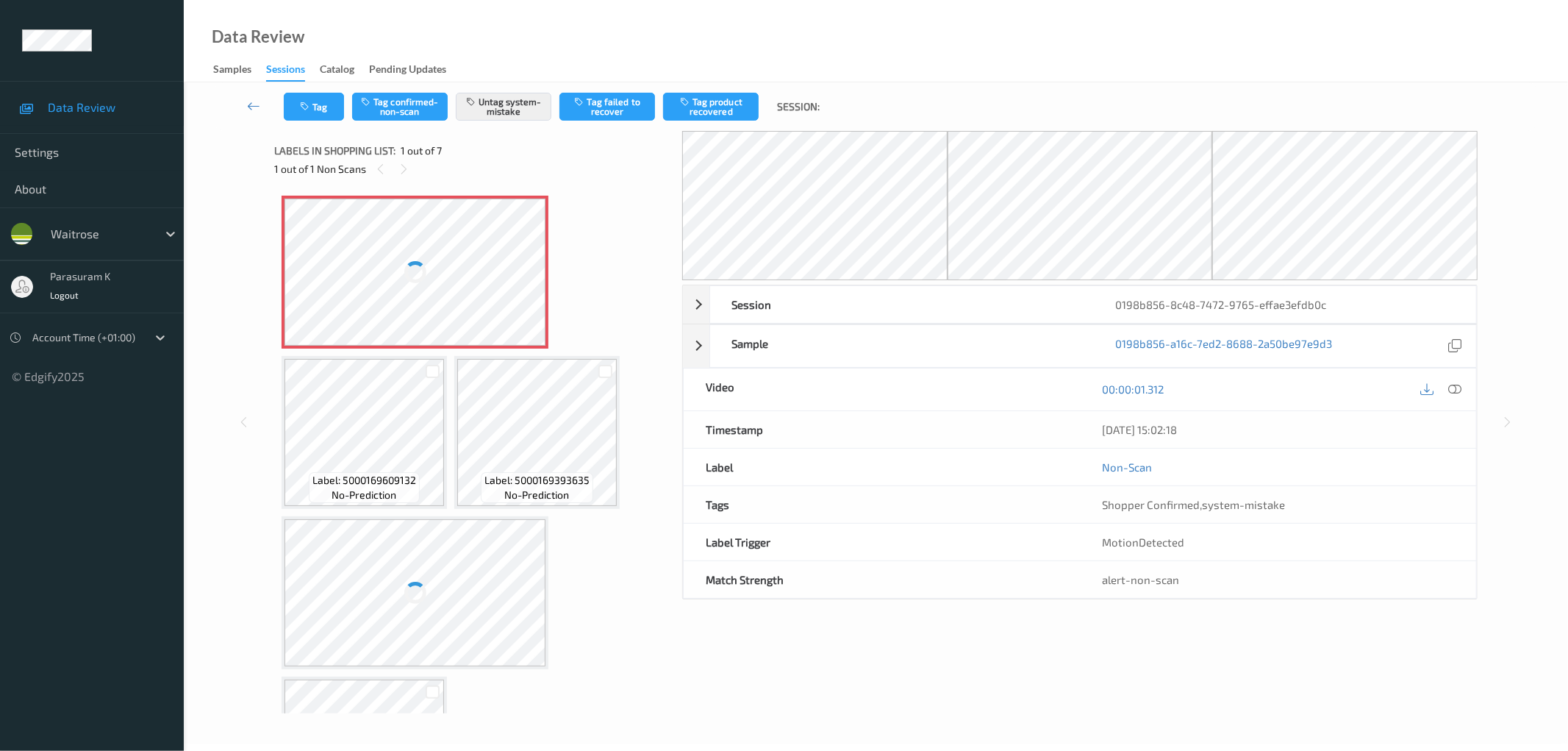
click at [414, 223] on div at bounding box center [415, 273] width 262 height 147
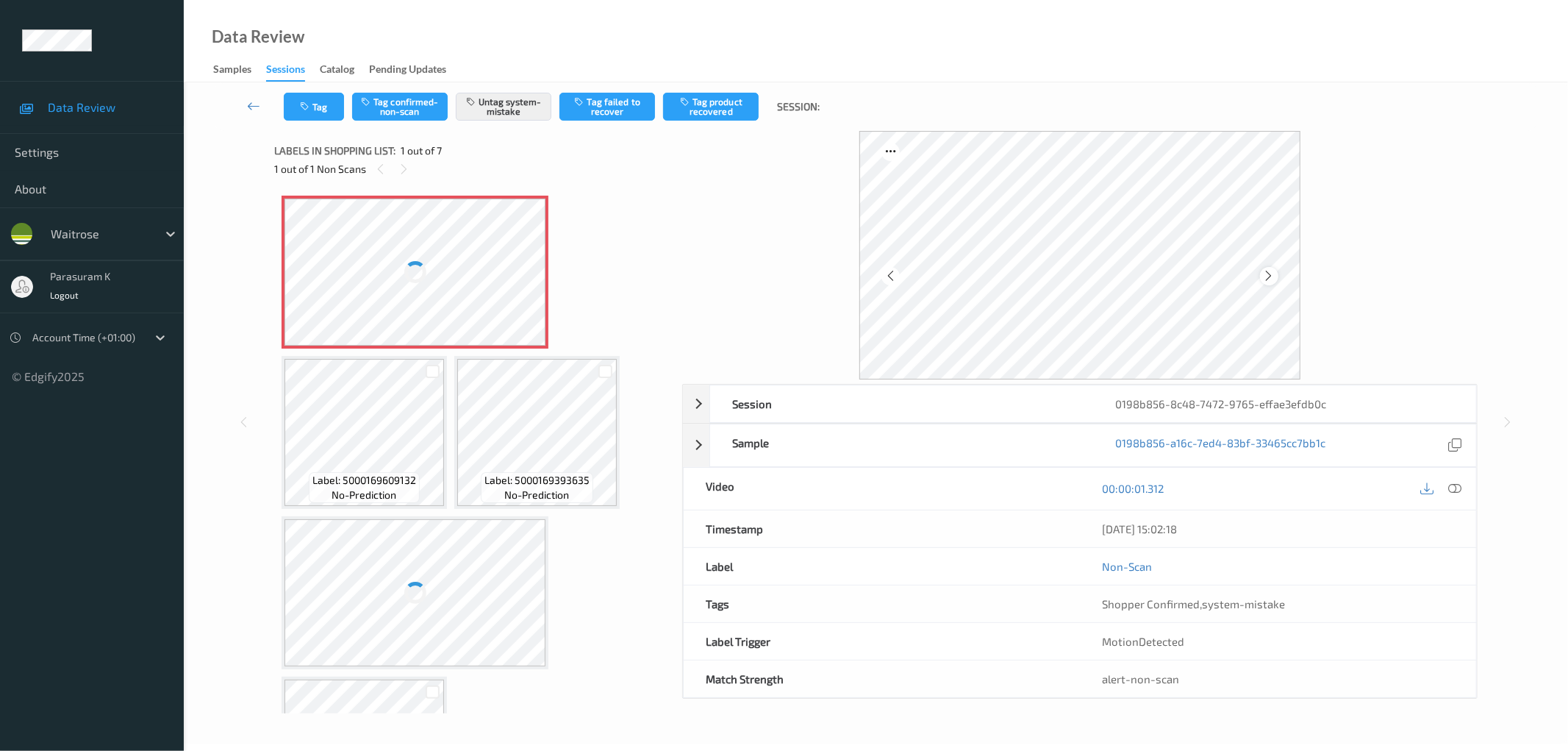
click at [1268, 273] on icon at bounding box center [1269, 275] width 12 height 13
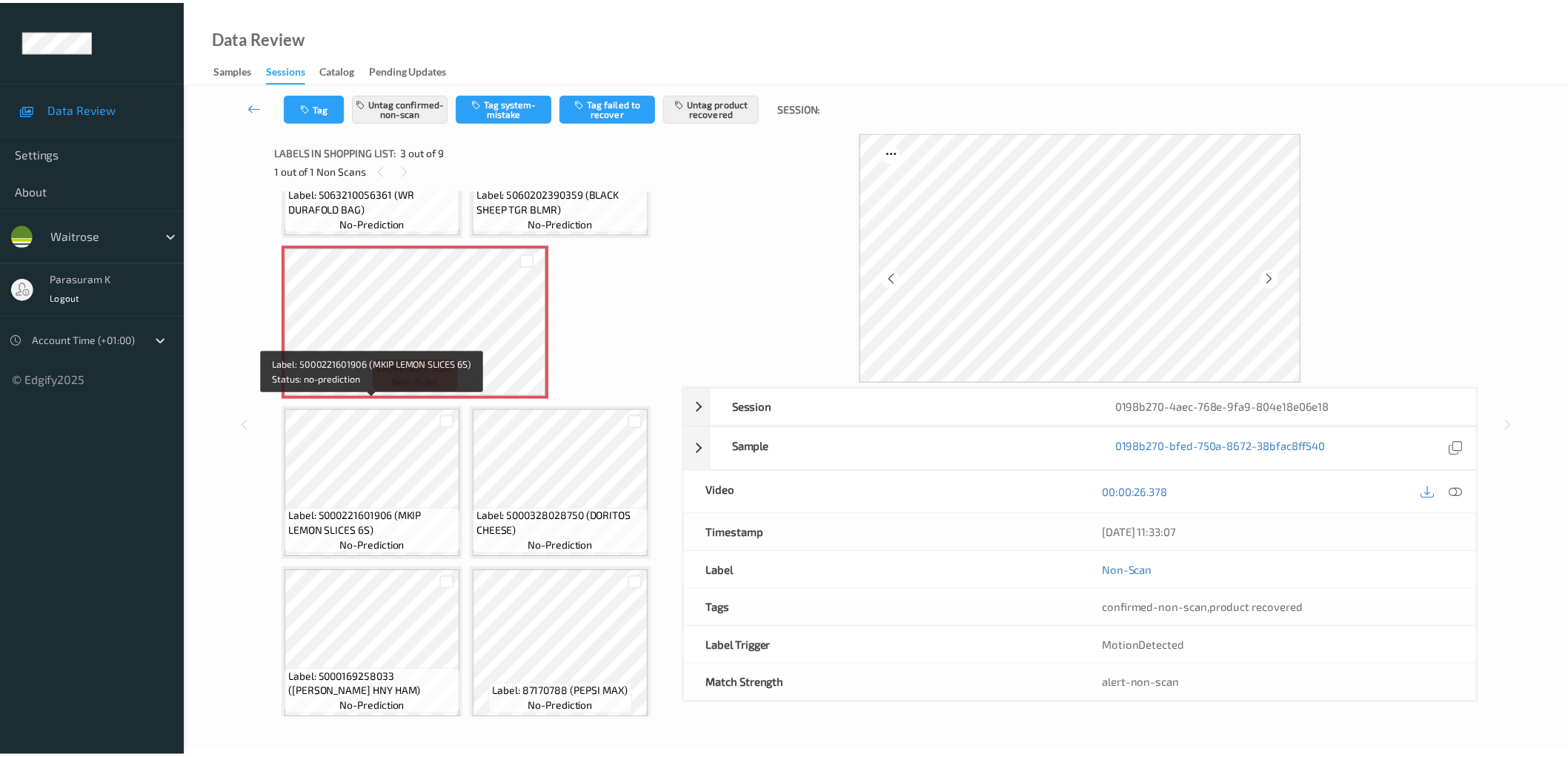
scroll to position [109, 0]
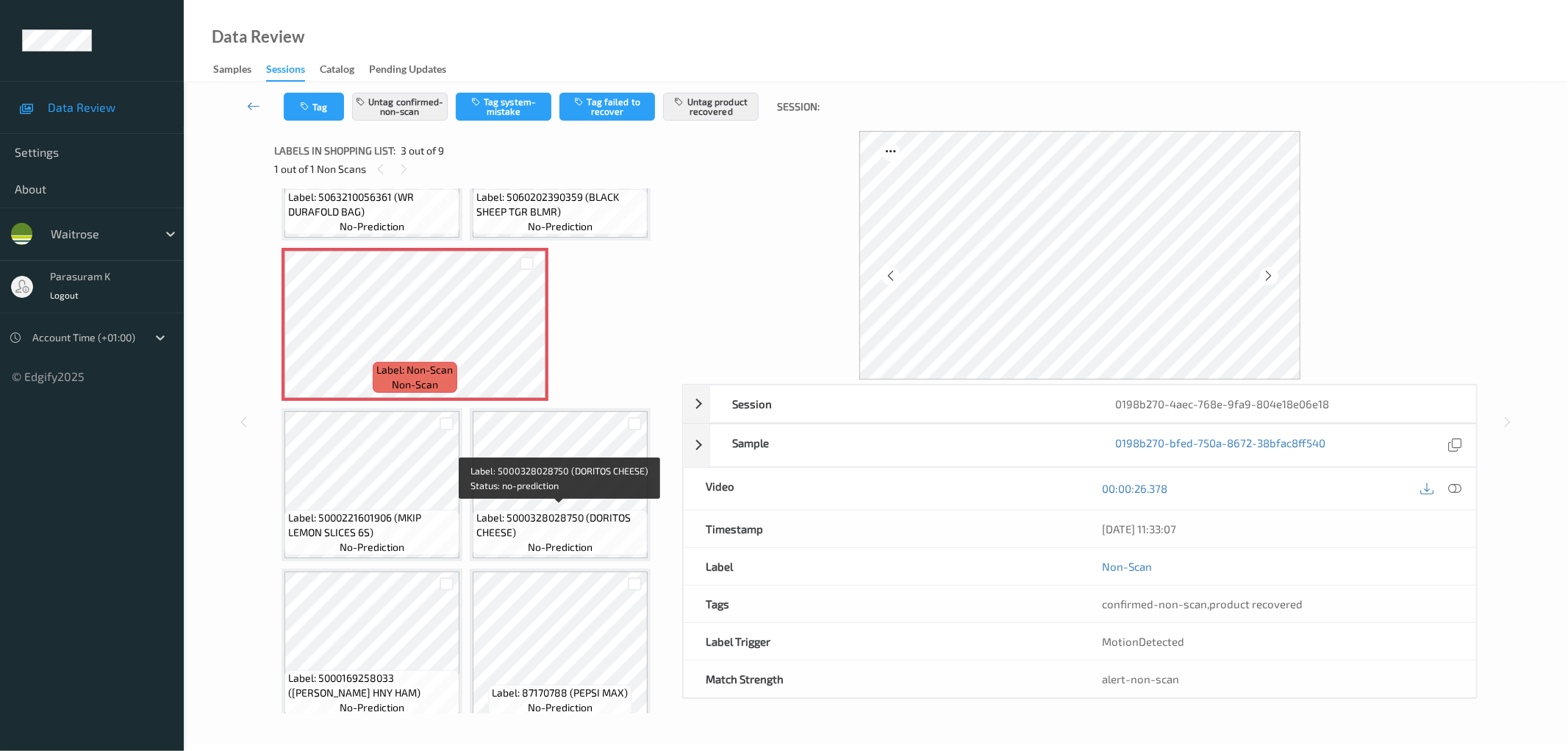
click at [549, 510] on span "Label: 5000328028750 (DORITOS CHEESE)" at bounding box center [560, 525] width 167 height 30
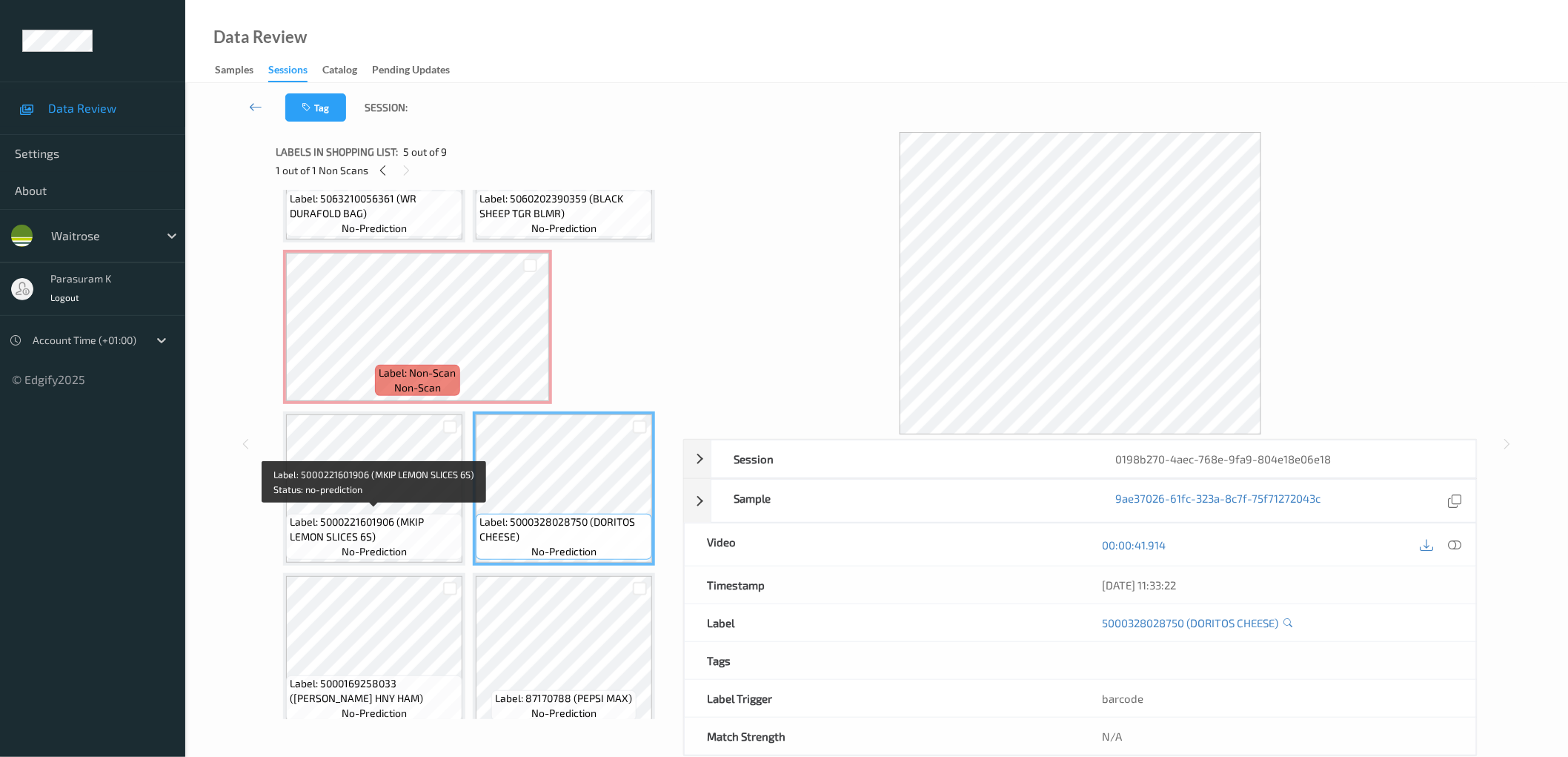
click at [396, 514] on span "Label: 5000221601906 (MKIP LEMON SLICES 6S)" at bounding box center [373, 529] width 169 height 30
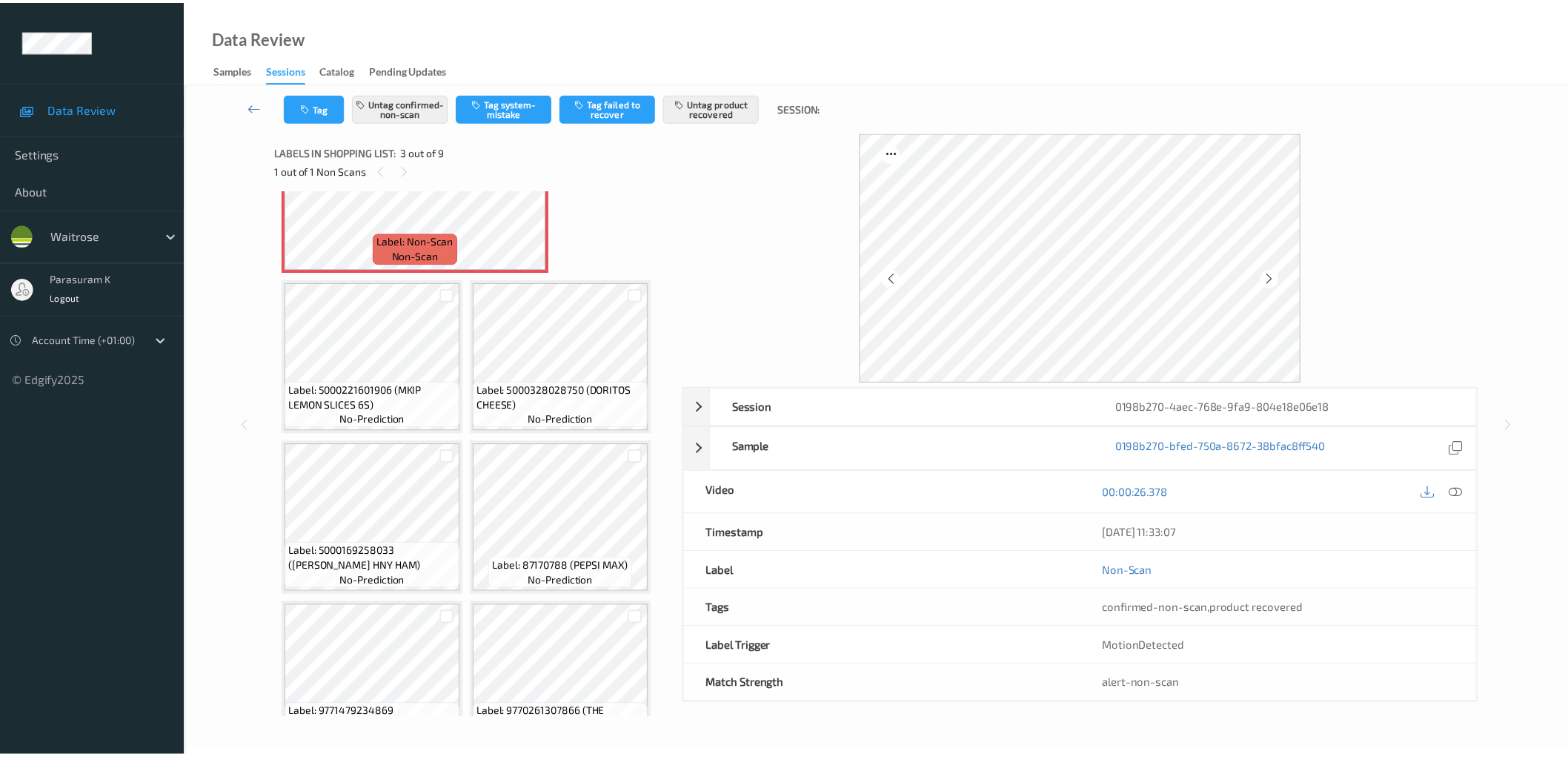
scroll to position [280, 0]
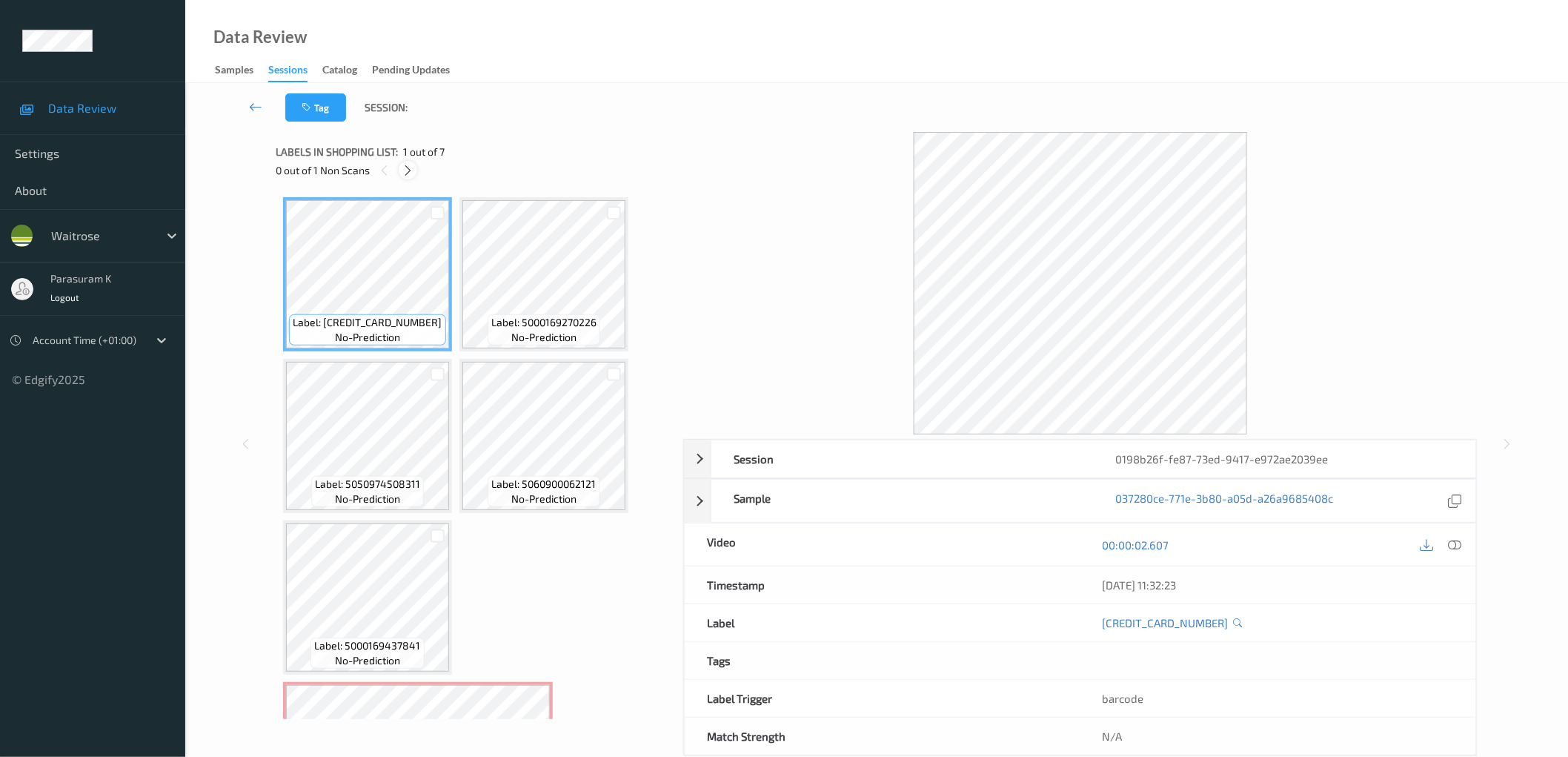
click at [411, 172] on icon at bounding box center [408, 170] width 12 height 13
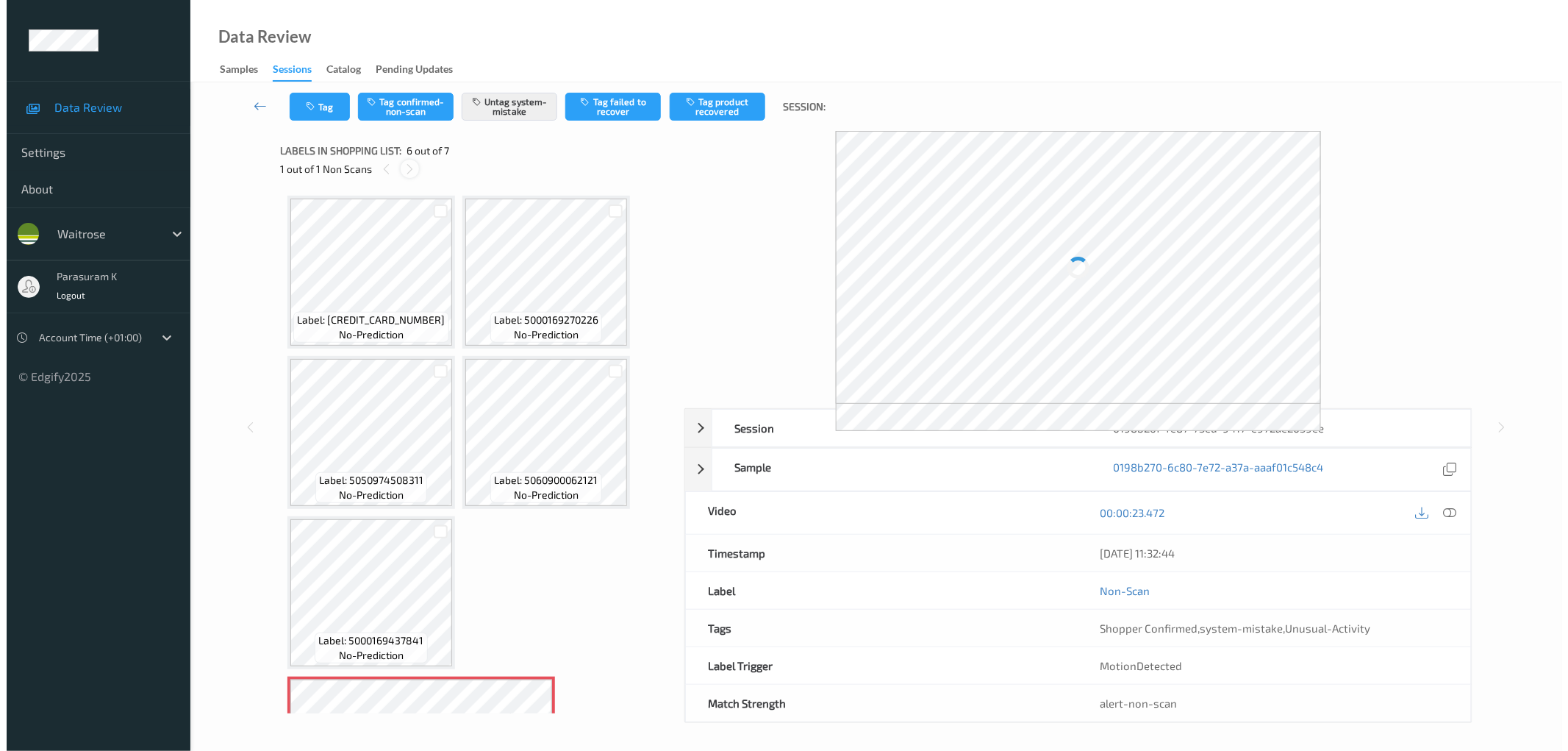
scroll to position [278, 0]
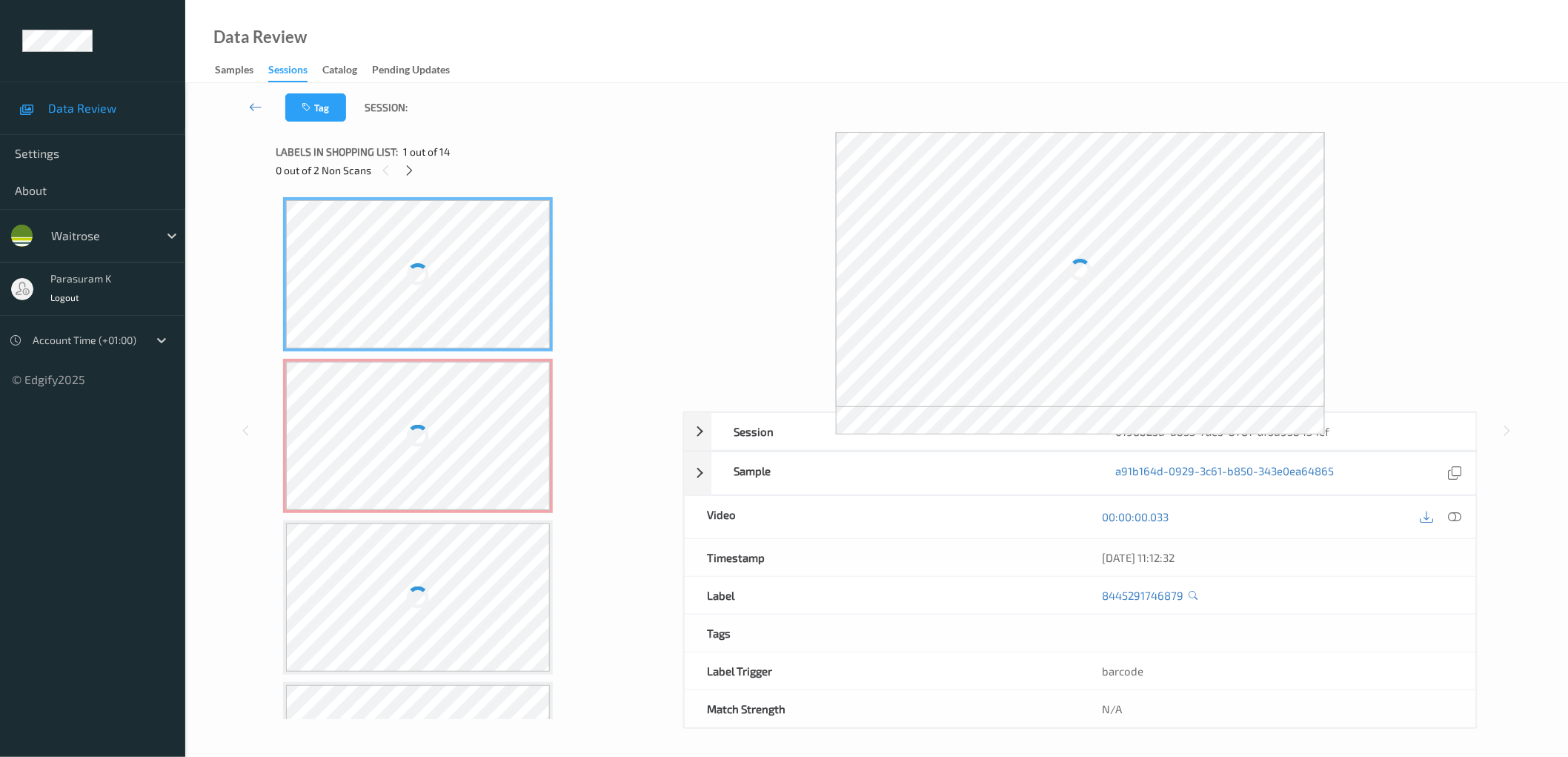
click at [449, 421] on div at bounding box center [418, 436] width 264 height 148
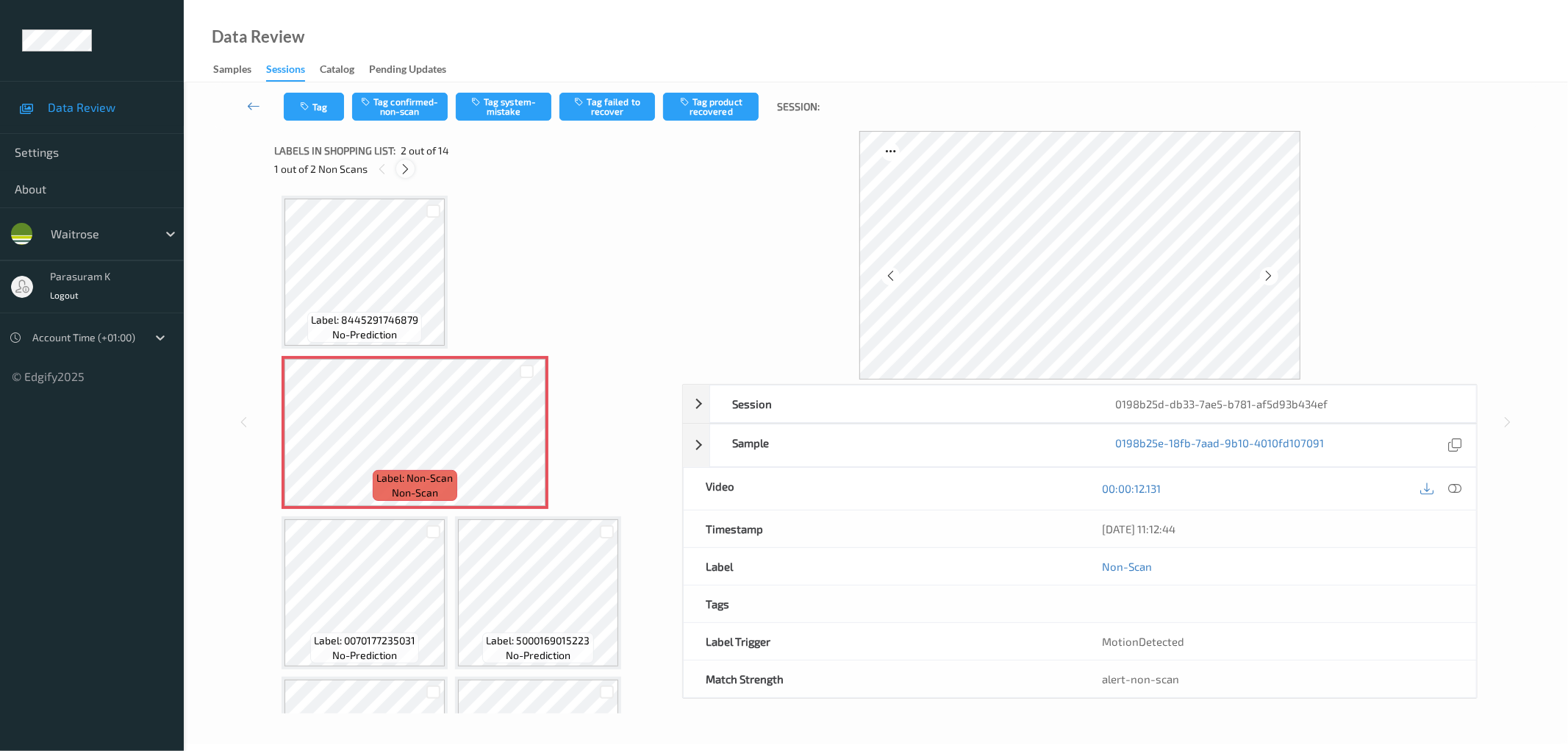
click at [406, 167] on icon at bounding box center [406, 168] width 12 height 13
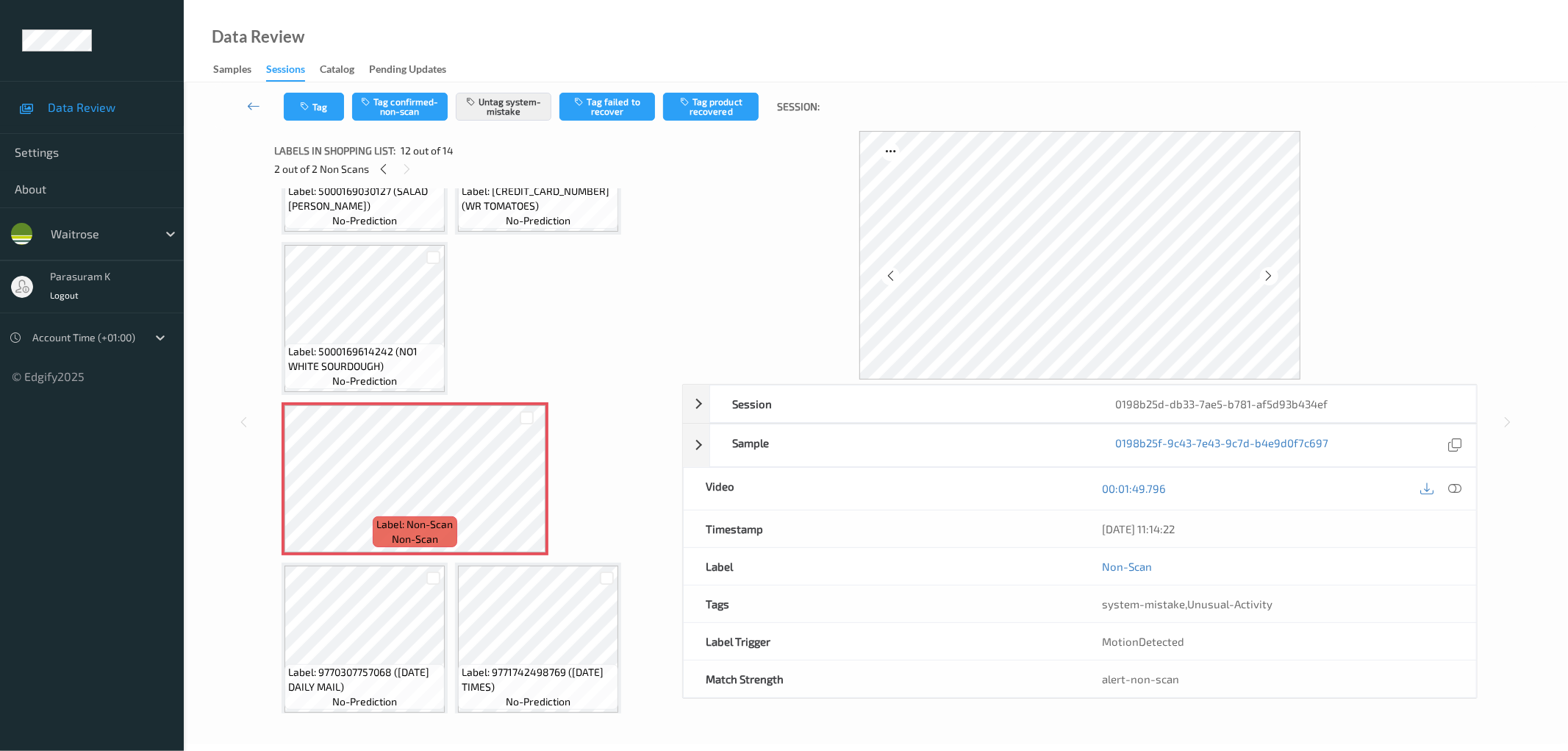
scroll to position [901, 0]
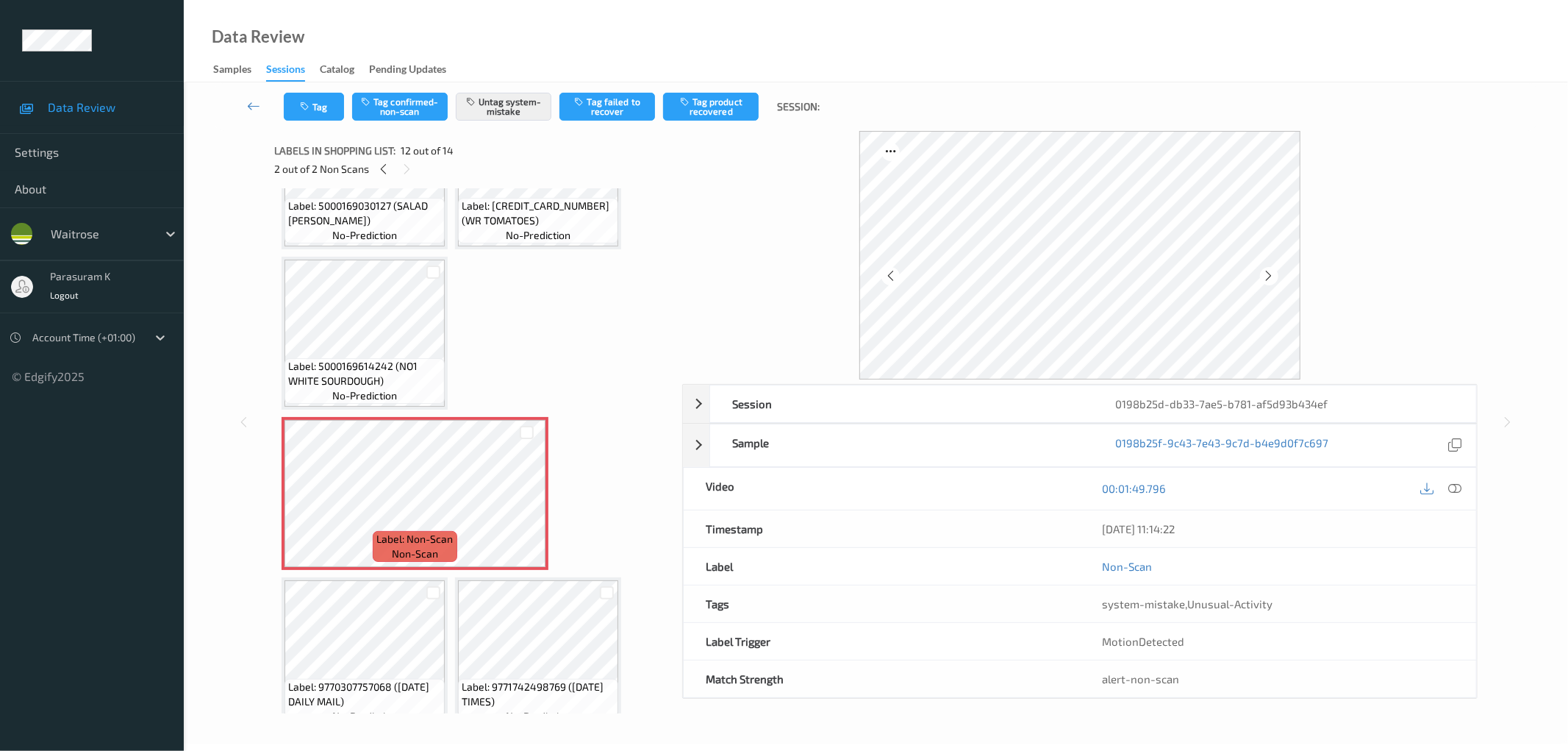
click at [224, 265] on div "Session 0198b25d-db33-7ae5-b781-af5d93b434ef Session ID 0198b25d-db33-7ae5-b781…" at bounding box center [876, 422] width 1324 height 583
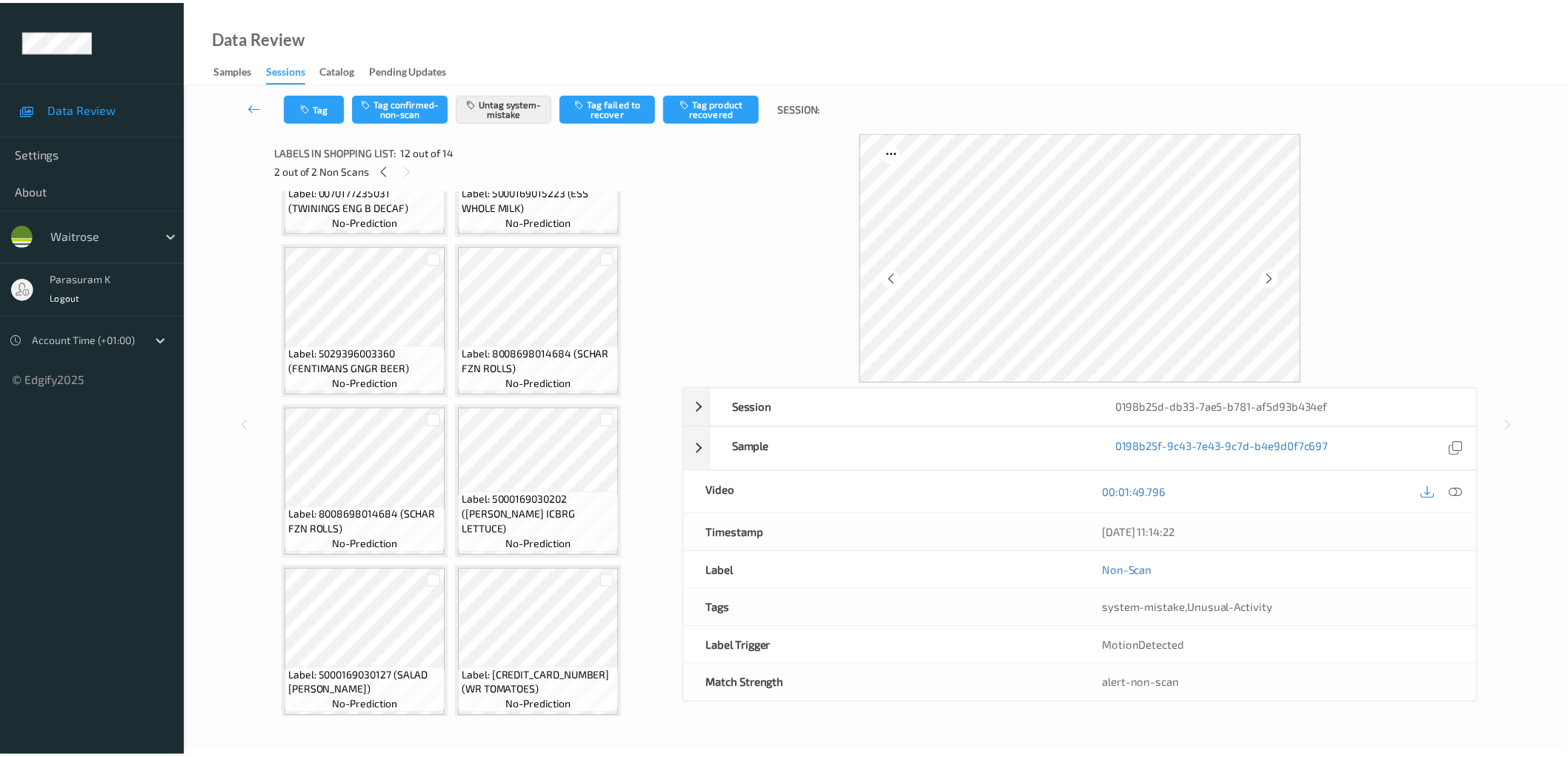
scroll to position [0, 0]
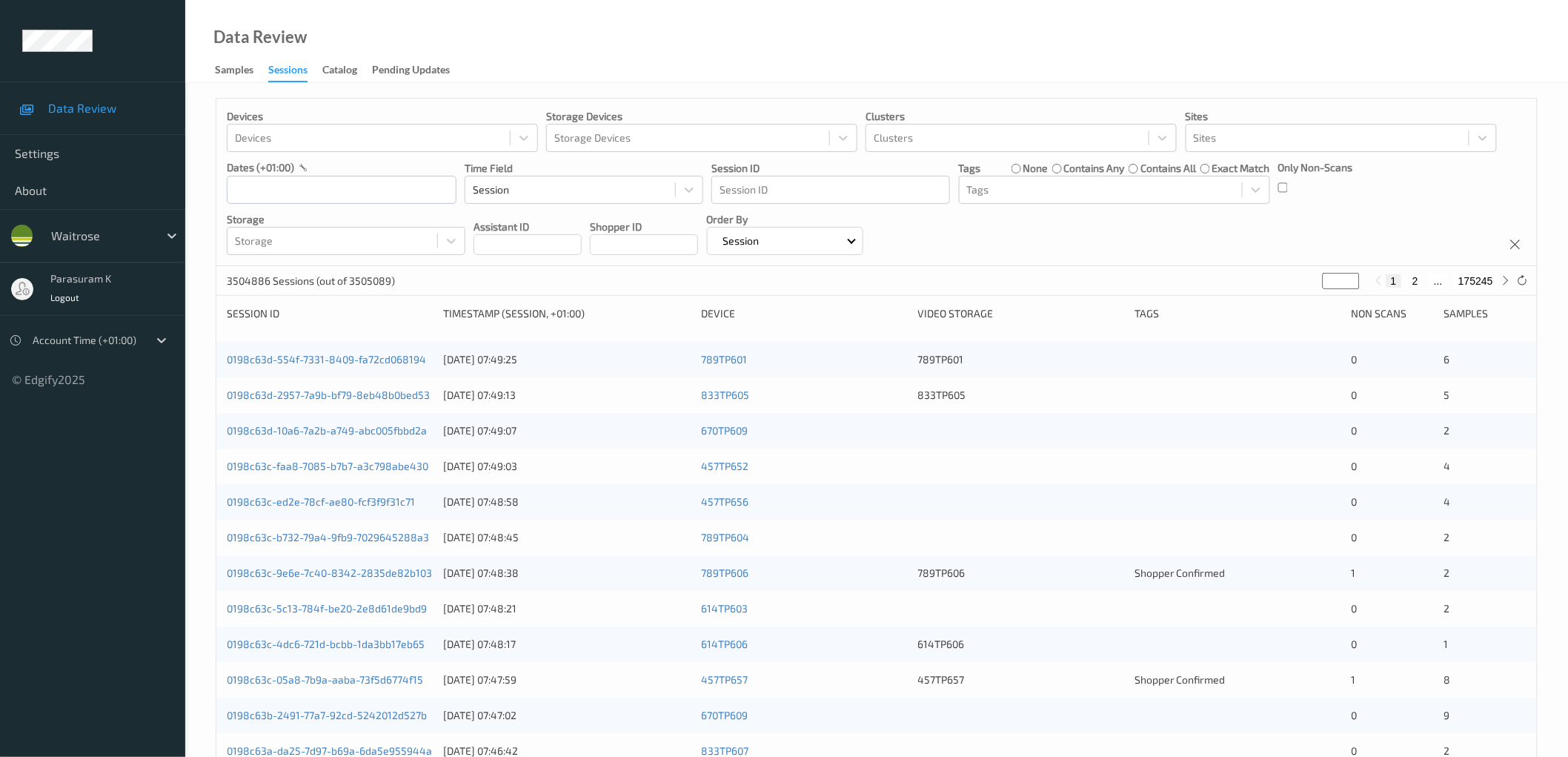
scroll to position [33, 0]
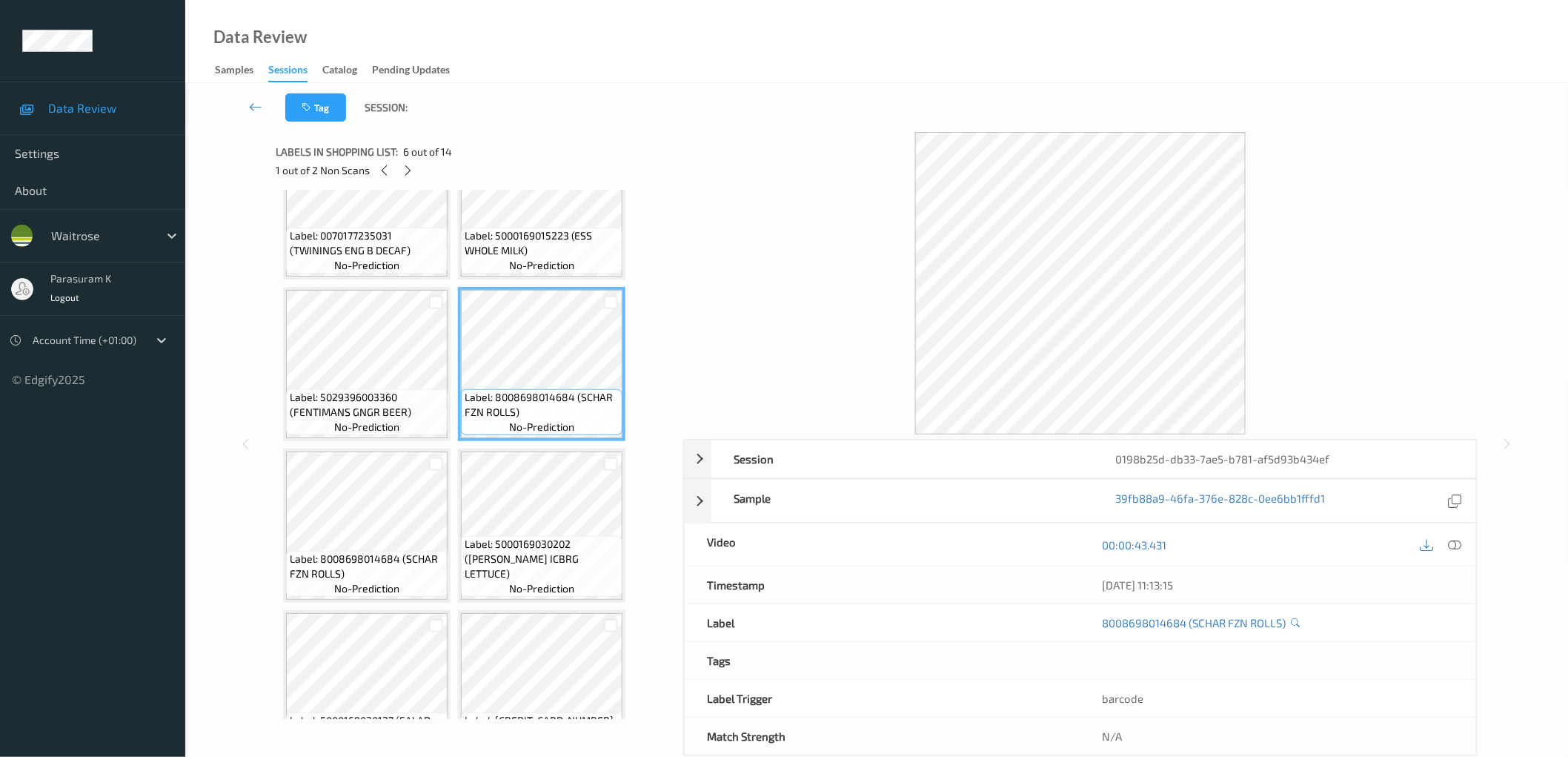
scroll to position [439, 0]
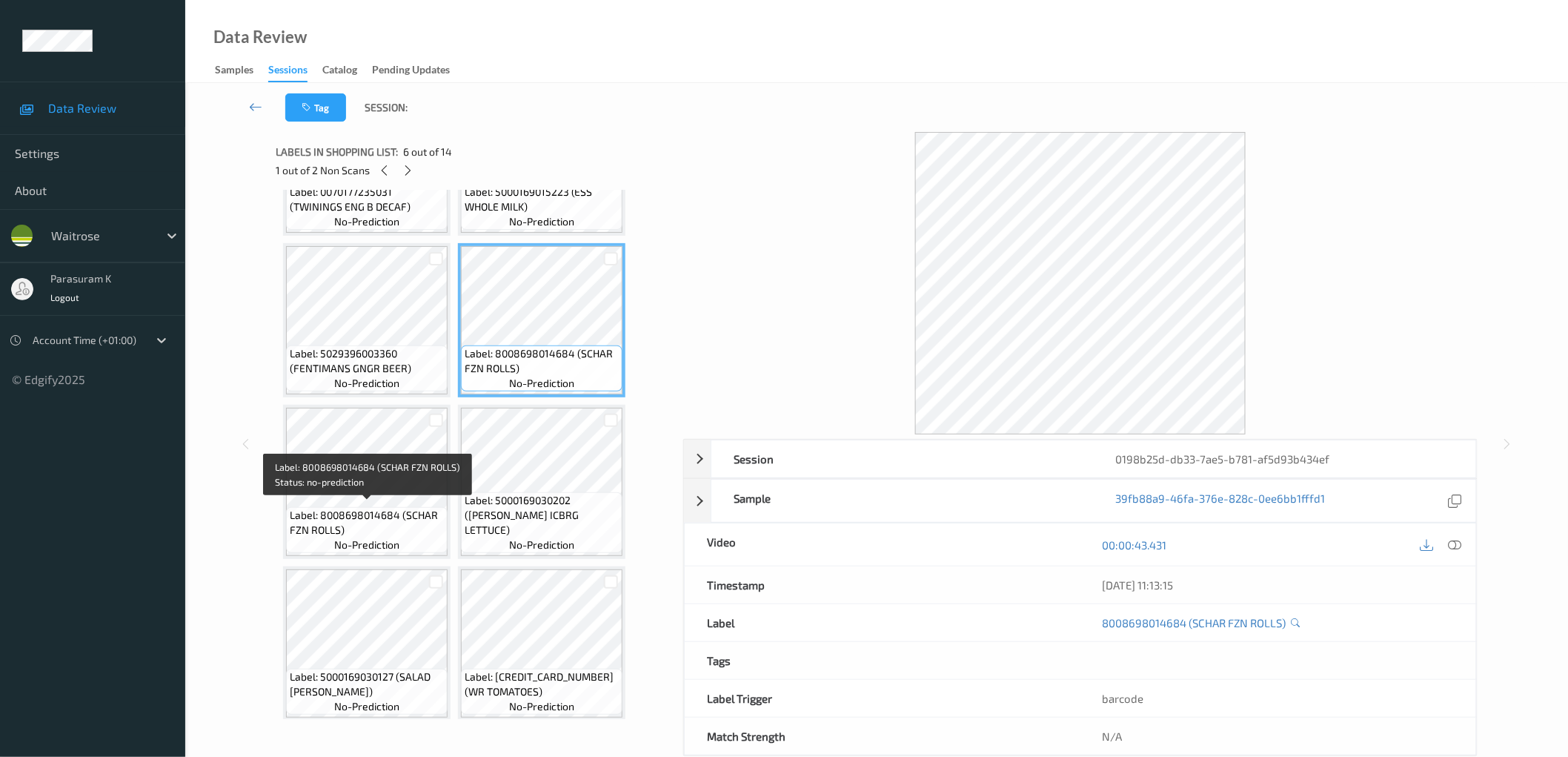
click at [390, 508] on span "Label: 8008698014684 (SCHAR FZN ROLLS)" at bounding box center [366, 523] width 155 height 30
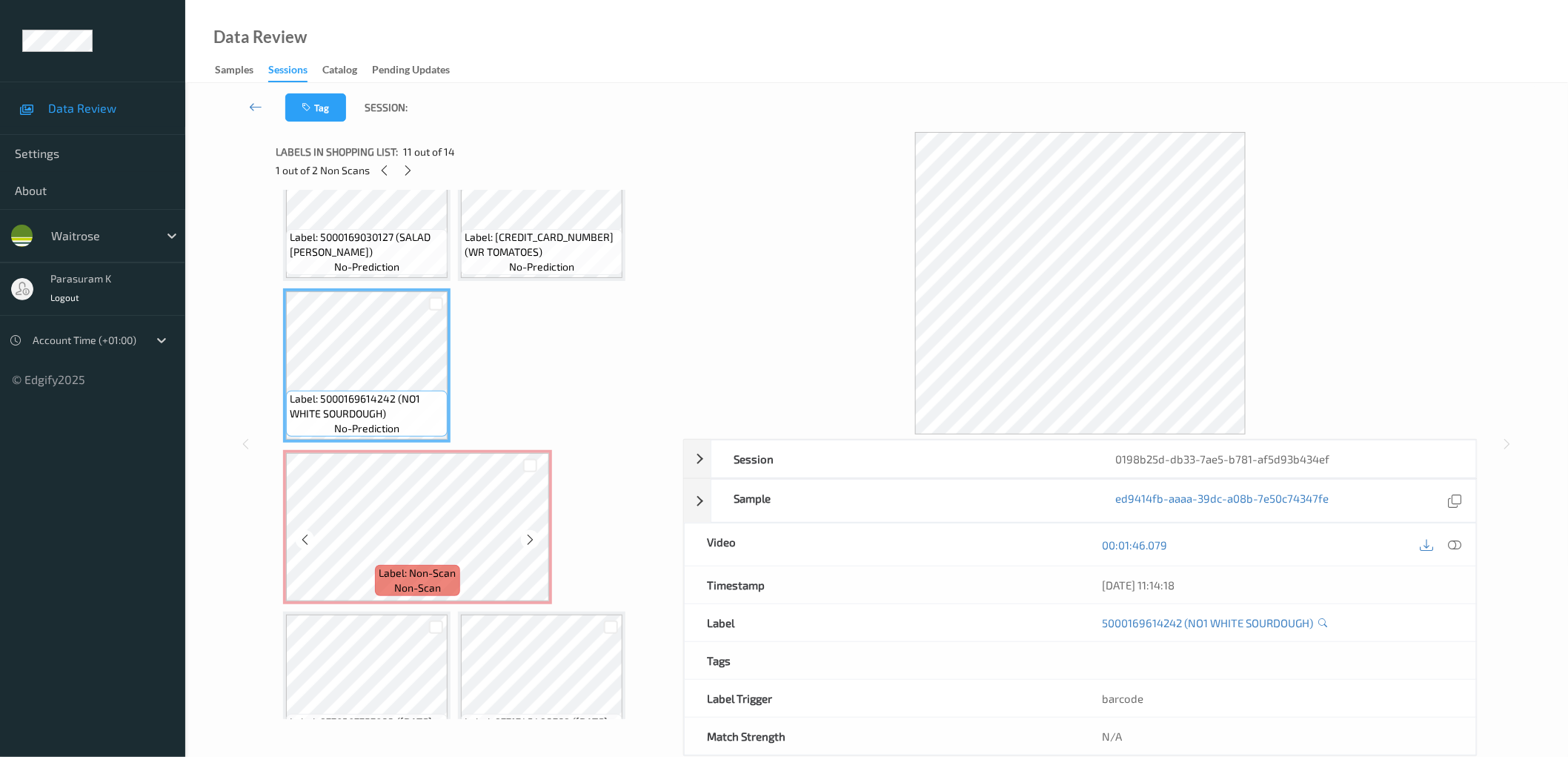
scroll to position [923, 0]
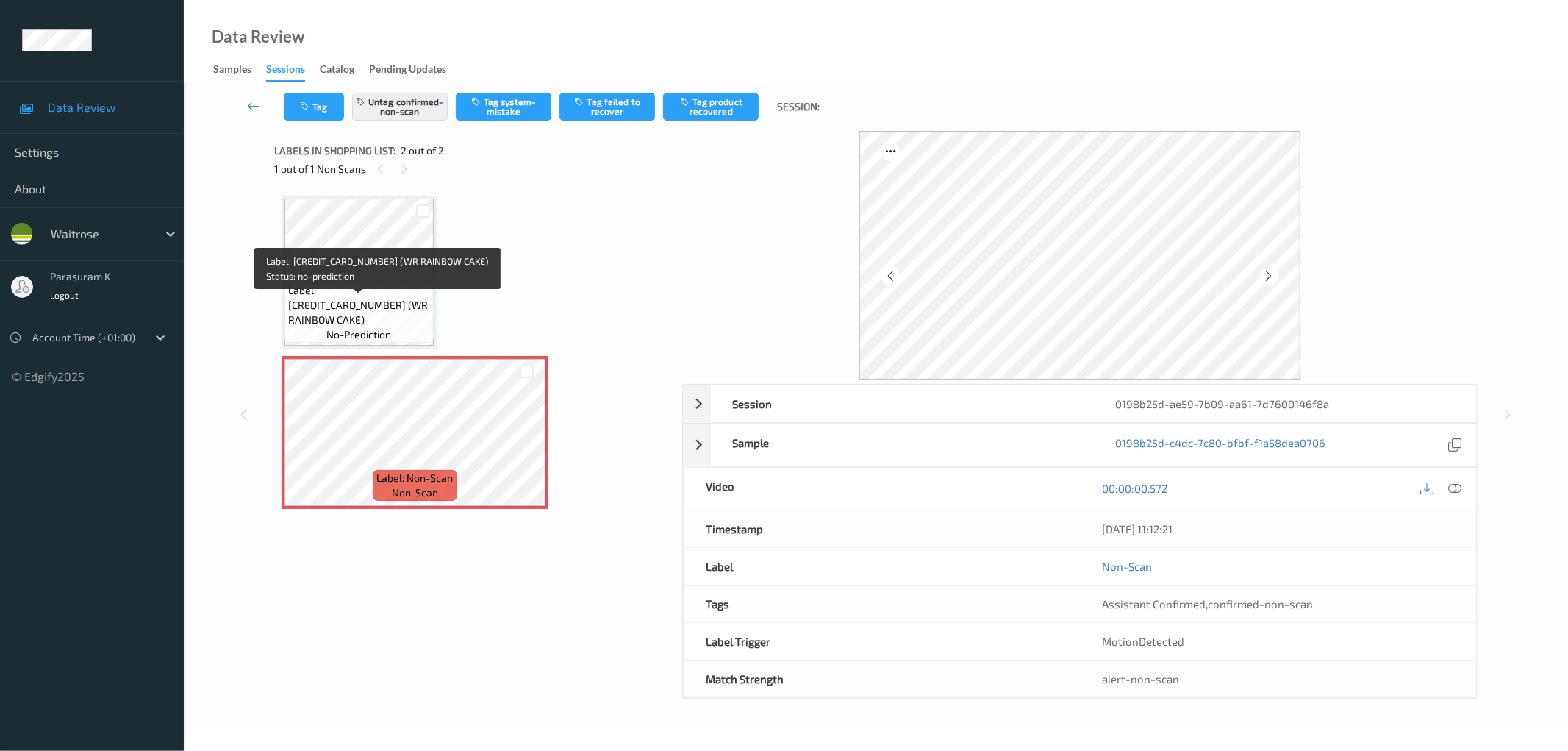
click at [378, 308] on span "Label: 5063210002641 (WR RAINBOW CAKE)" at bounding box center [359, 305] width 142 height 44
